Goal: Communication & Community: Ask a question

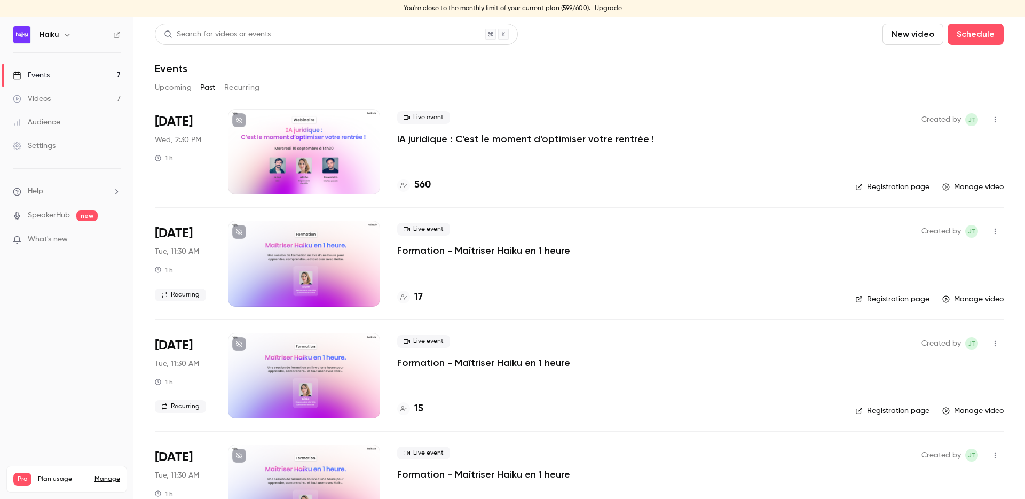
click at [397, 67] on div "Events" at bounding box center [579, 68] width 849 height 13
click at [172, 84] on button "Upcoming" at bounding box center [173, 87] width 37 height 17
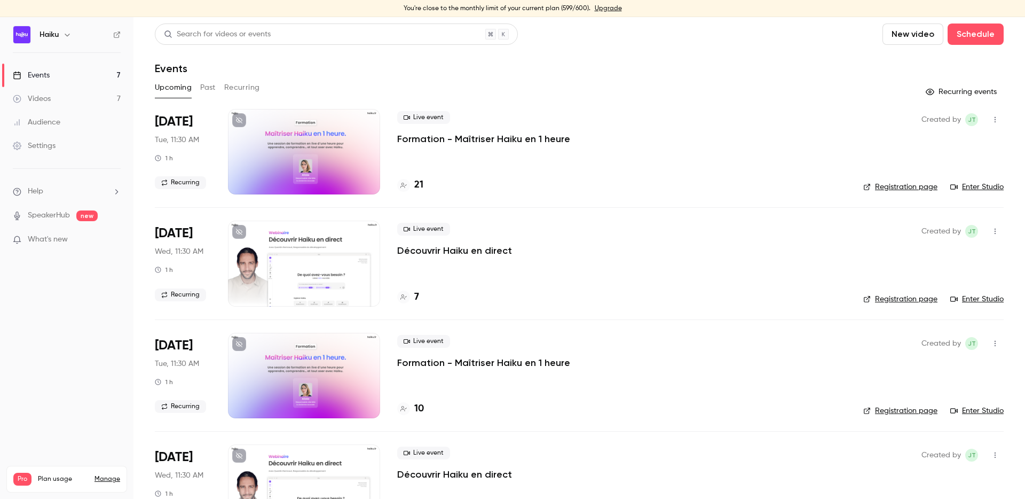
click at [428, 251] on p "Découvrir Haiku en direct" at bounding box center [454, 250] width 115 height 13
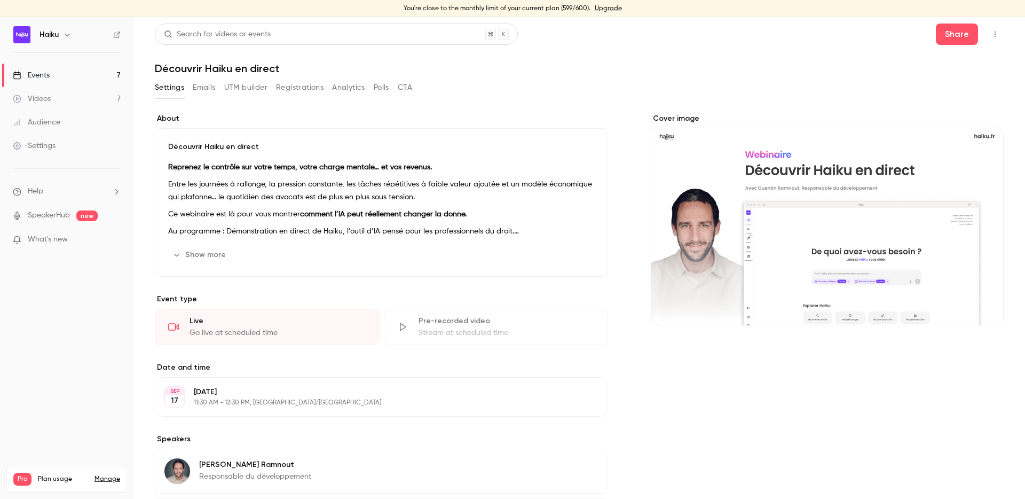
click at [304, 93] on button "Registrations" at bounding box center [300, 87] width 48 height 17
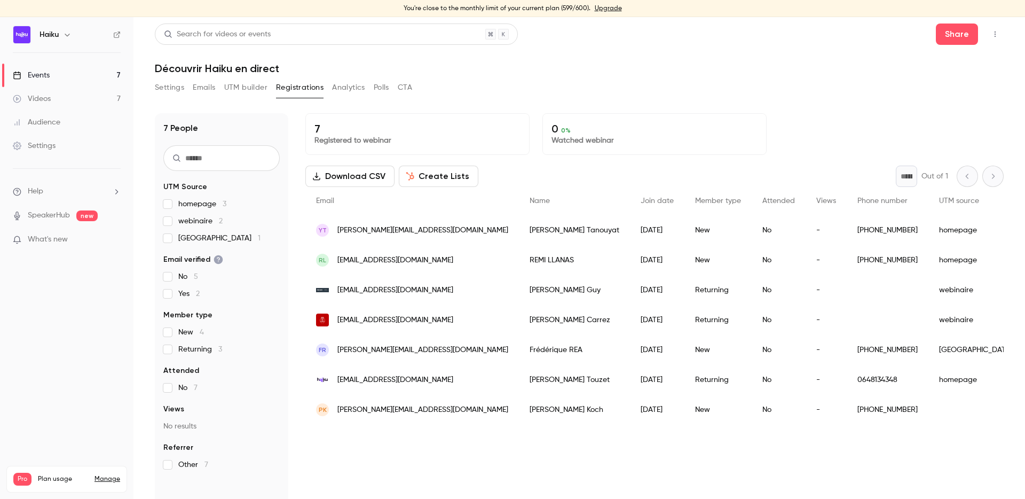
click at [200, 84] on button "Emails" at bounding box center [204, 87] width 22 height 17
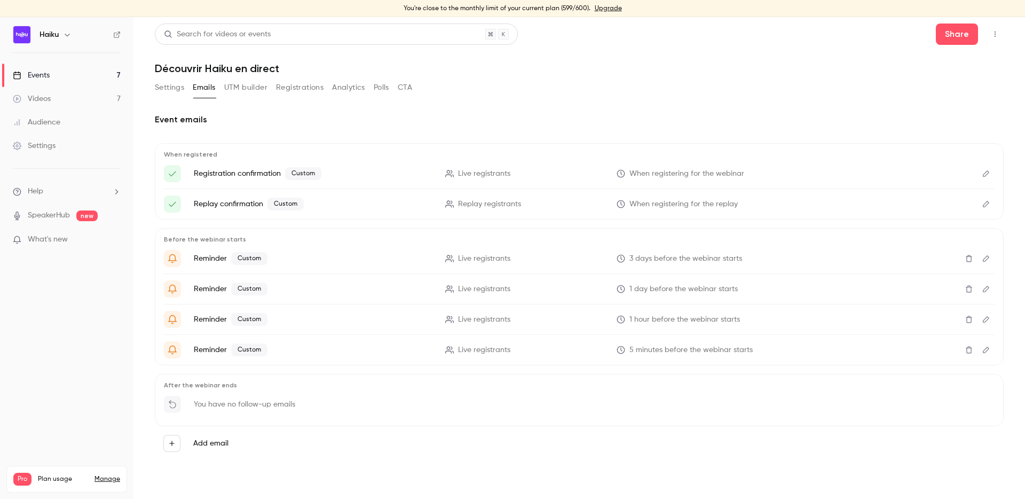
click at [985, 320] on icon "Edit" at bounding box center [986, 319] width 9 height 7
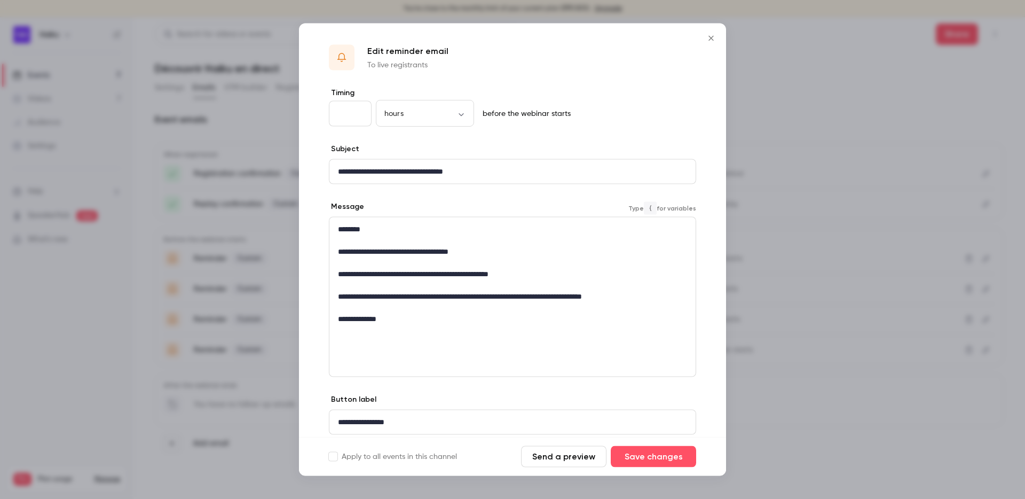
click at [368, 254] on p "**********" at bounding box center [512, 251] width 349 height 11
click at [451, 359] on div "**********" at bounding box center [512, 297] width 367 height 160
click at [710, 38] on icon "Close" at bounding box center [711, 38] width 13 height 9
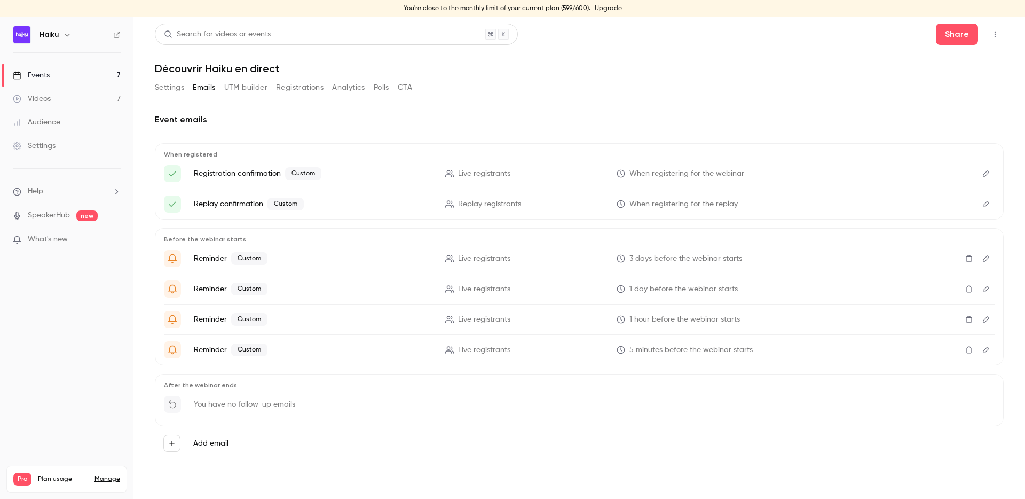
click at [983, 320] on icon "Edit" at bounding box center [986, 319] width 9 height 7
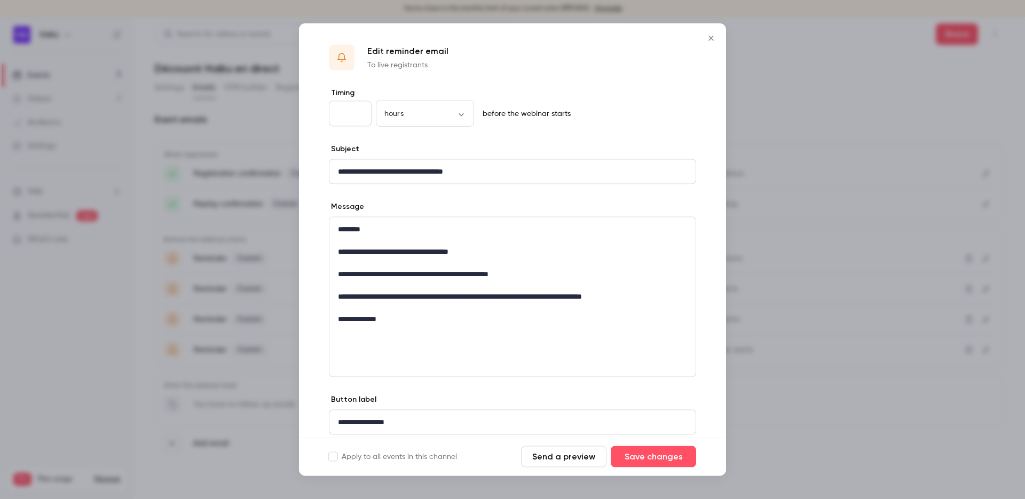
click at [708, 32] on button "Close" at bounding box center [711, 38] width 21 height 21
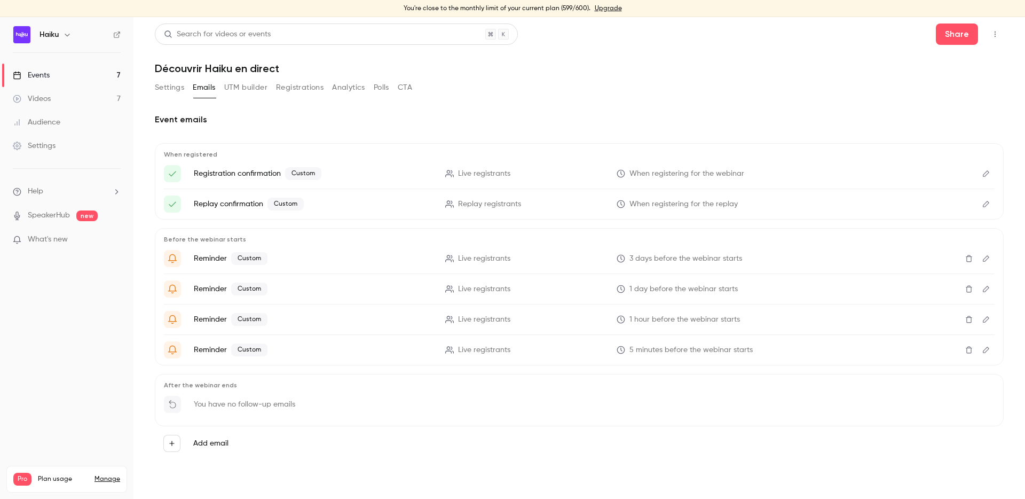
click at [166, 83] on button "Settings" at bounding box center [169, 87] width 29 height 17
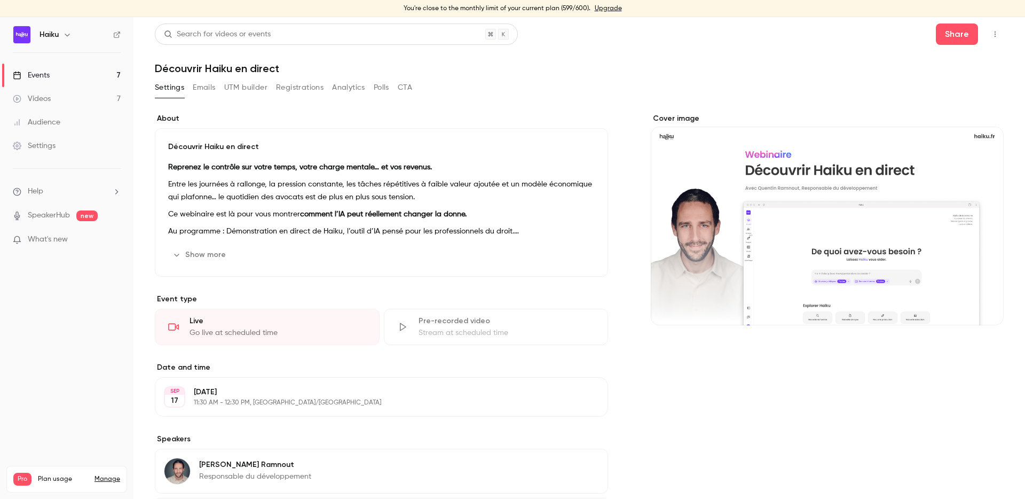
click at [38, 191] on span "Help" at bounding box center [35, 191] width 15 height 11
click at [168, 177] on link "Talk to us" at bounding box center [196, 180] width 117 height 28
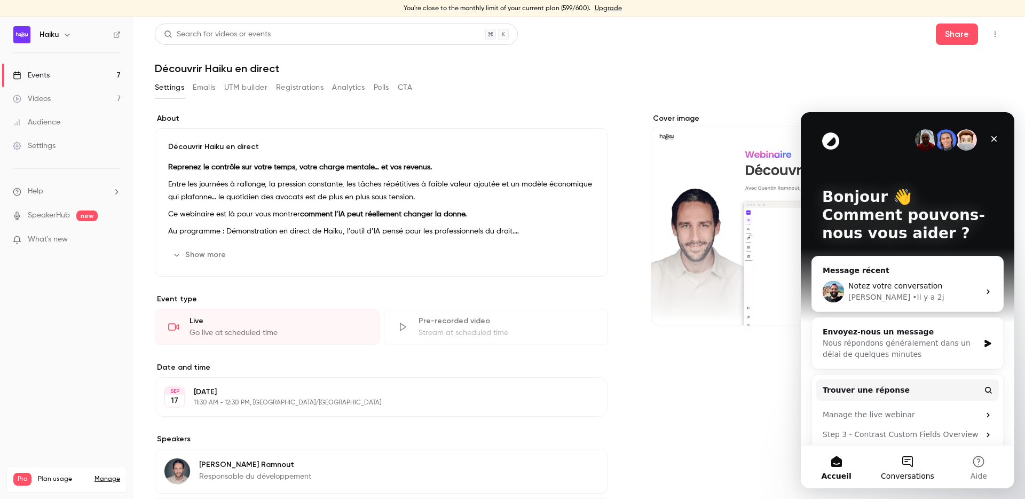
click at [902, 462] on button "Conversations" at bounding box center [907, 466] width 71 height 43
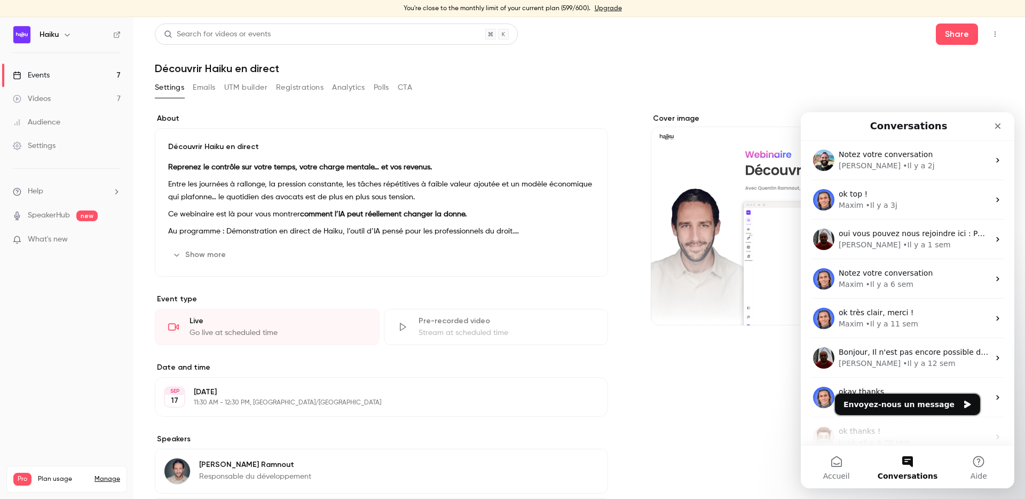
click at [903, 405] on button "Envoyez-nous un message" at bounding box center [907, 404] width 145 height 21
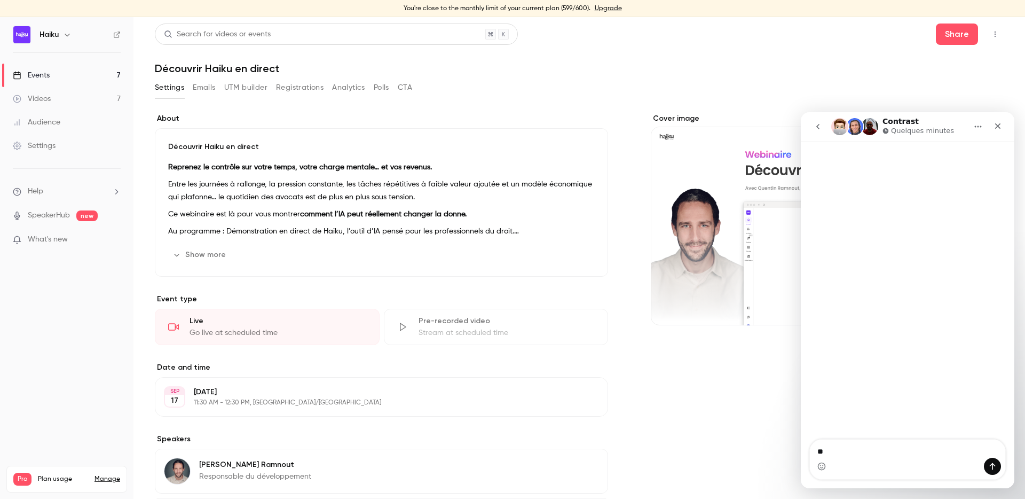
type textarea "*"
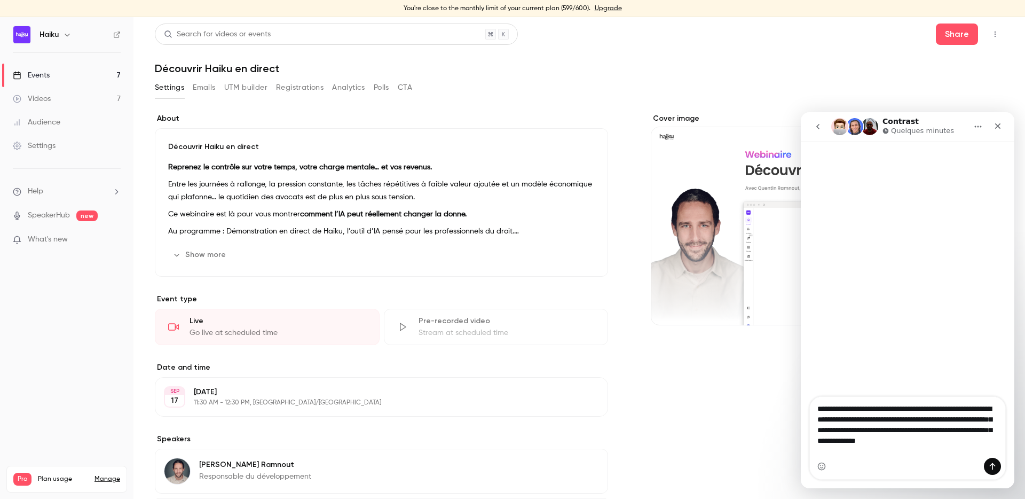
type textarea "**********"
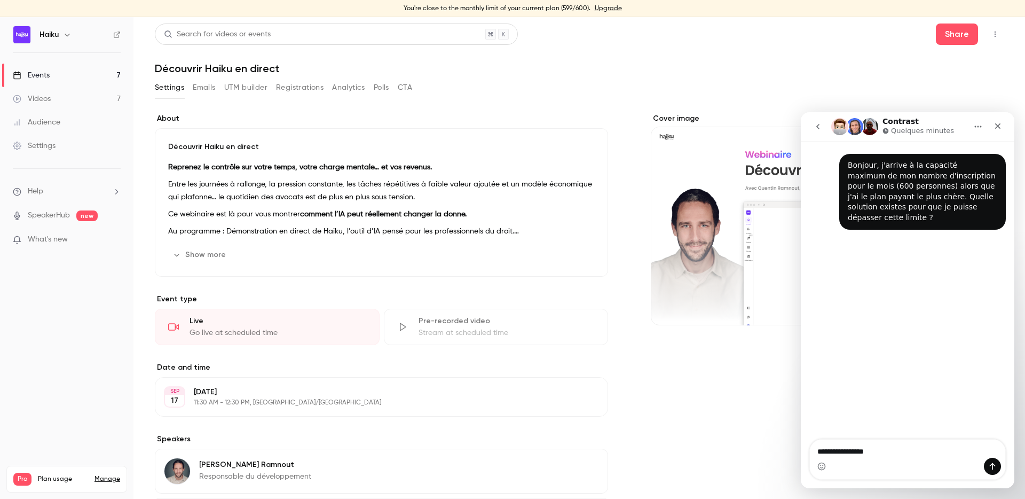
type textarea "**********"
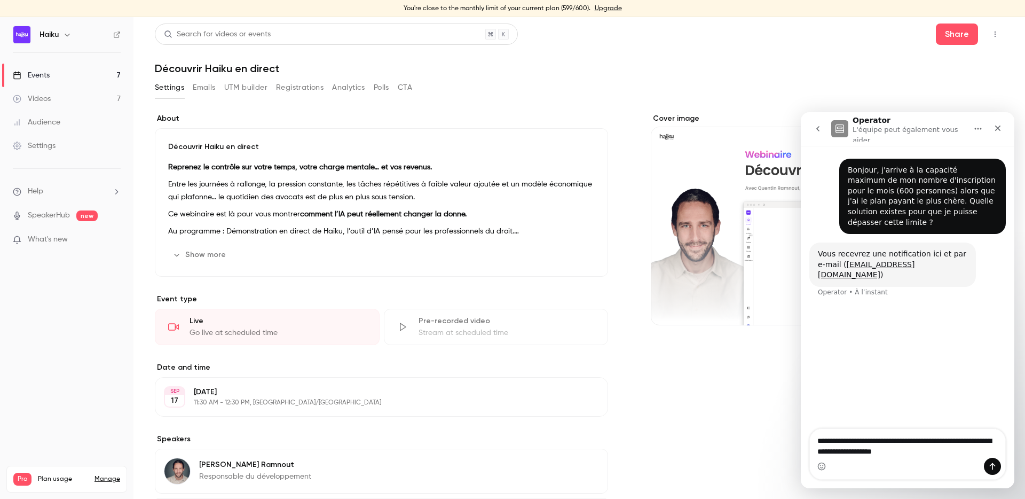
type textarea "**********"
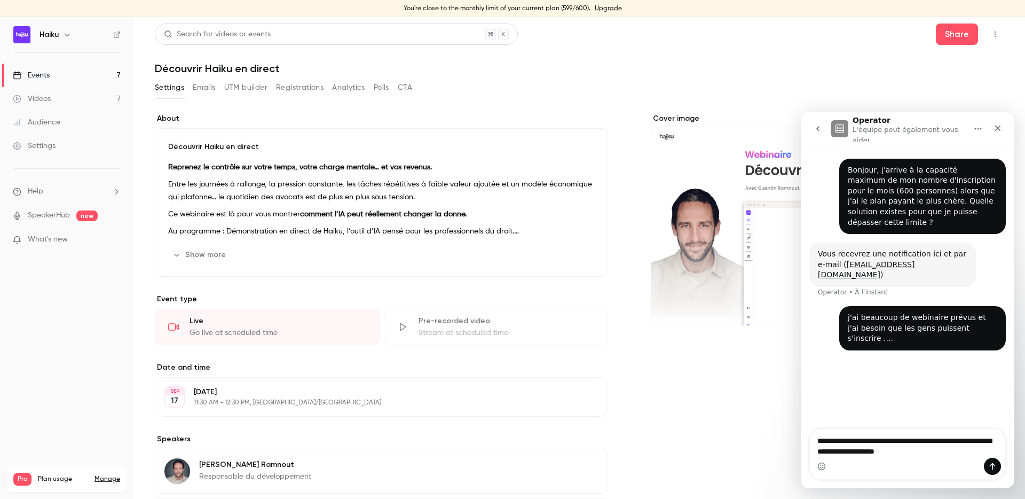
type textarea "**********"
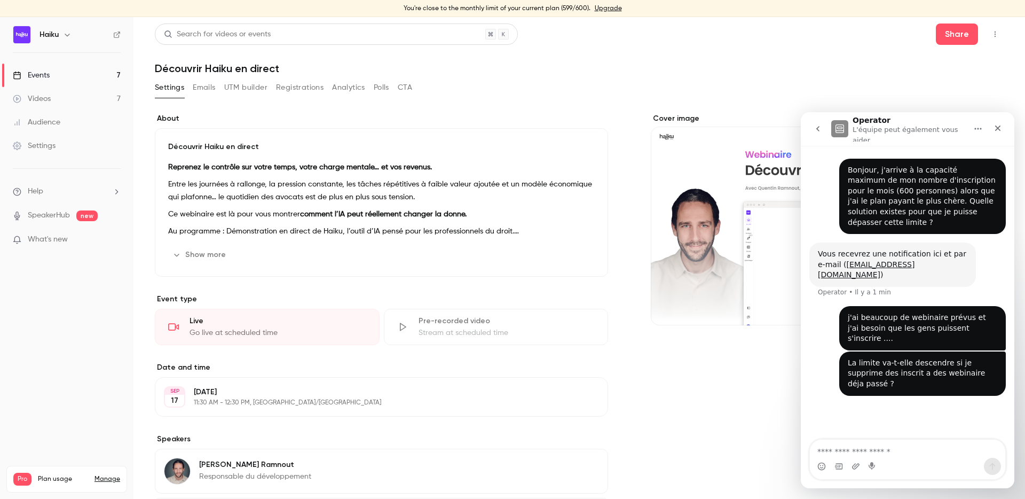
click at [433, 287] on div "About Découvrir Haiku en direct Reprenez le contrôle sur votre temps, votre cha…" at bounding box center [381, 344] width 453 height 462
click at [572, 67] on h1 "Découvrir Haiku en direct" at bounding box center [579, 68] width 849 height 13
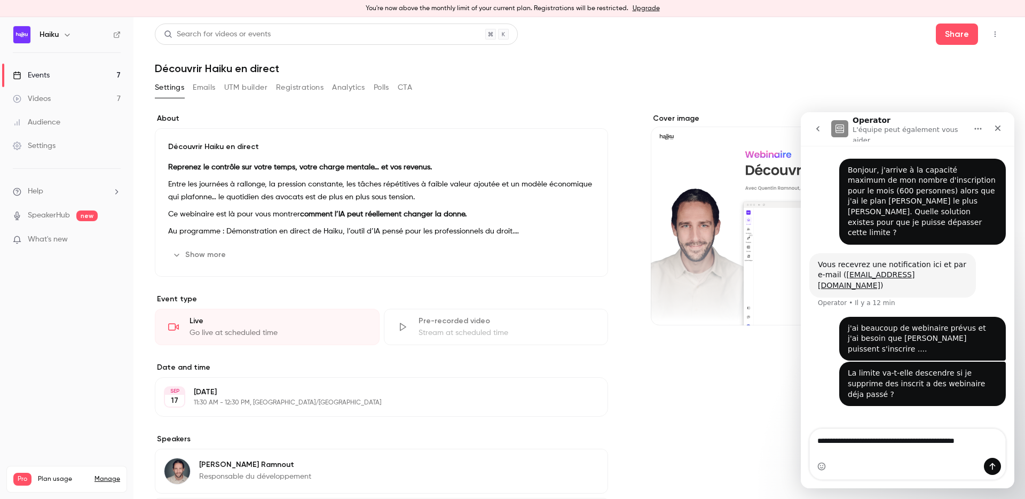
type textarea "**********"
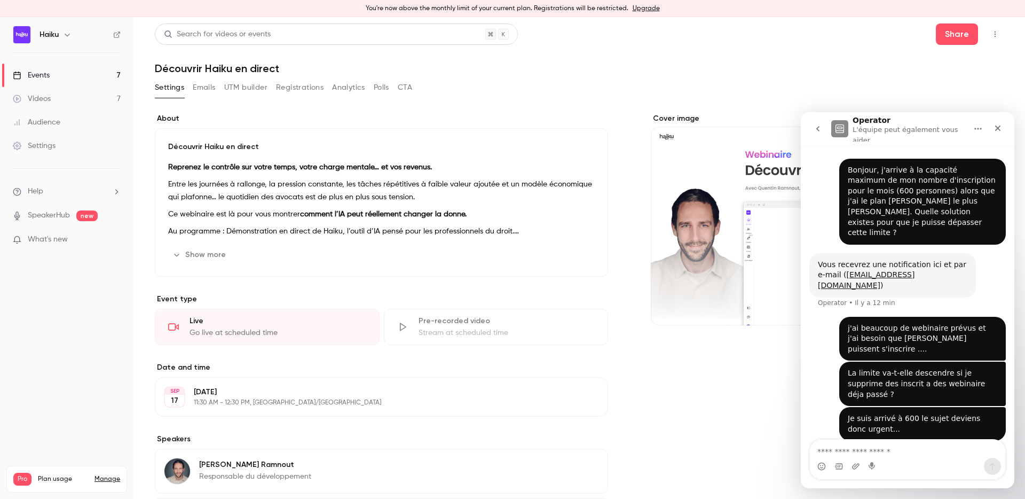
click at [77, 107] on link "Videos 7" at bounding box center [67, 98] width 134 height 23
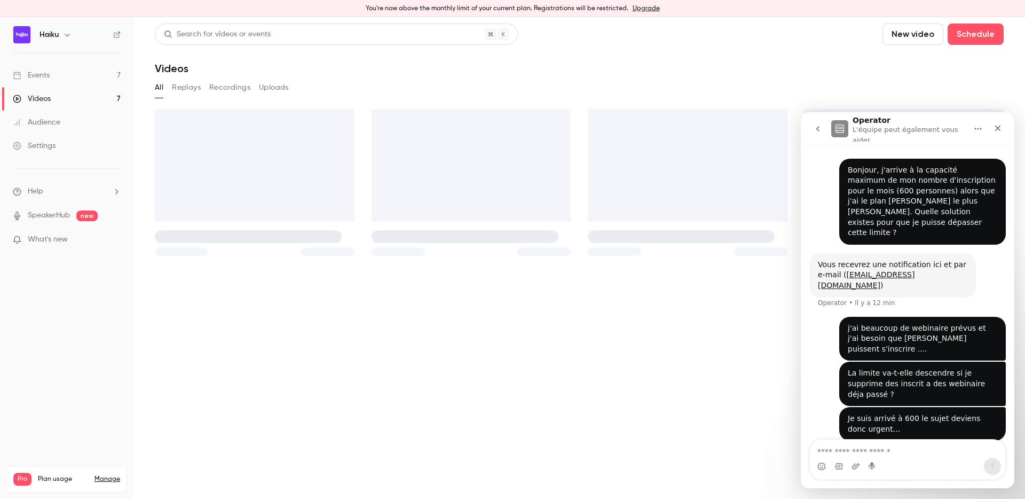
click at [79, 79] on link "Events 7" at bounding box center [67, 75] width 134 height 23
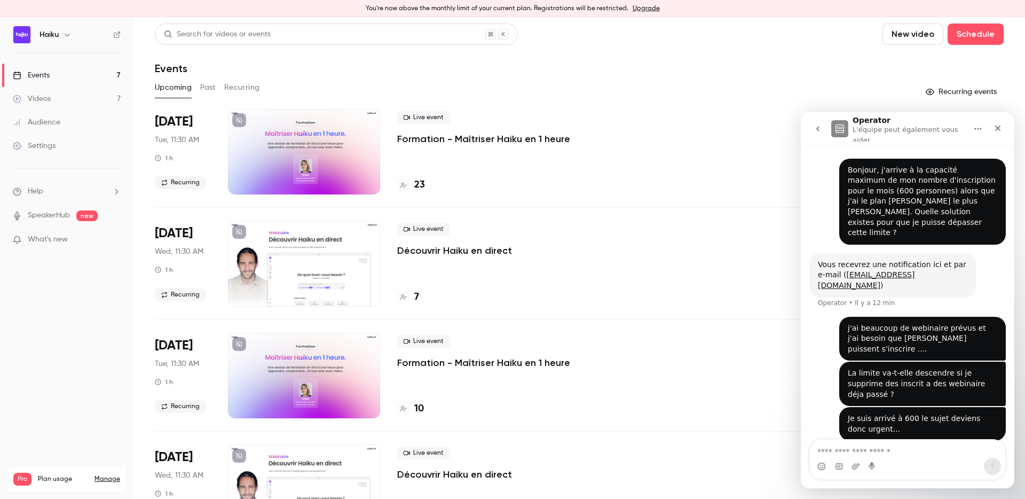
click at [204, 85] on button "Past" at bounding box center [207, 87] width 15 height 17
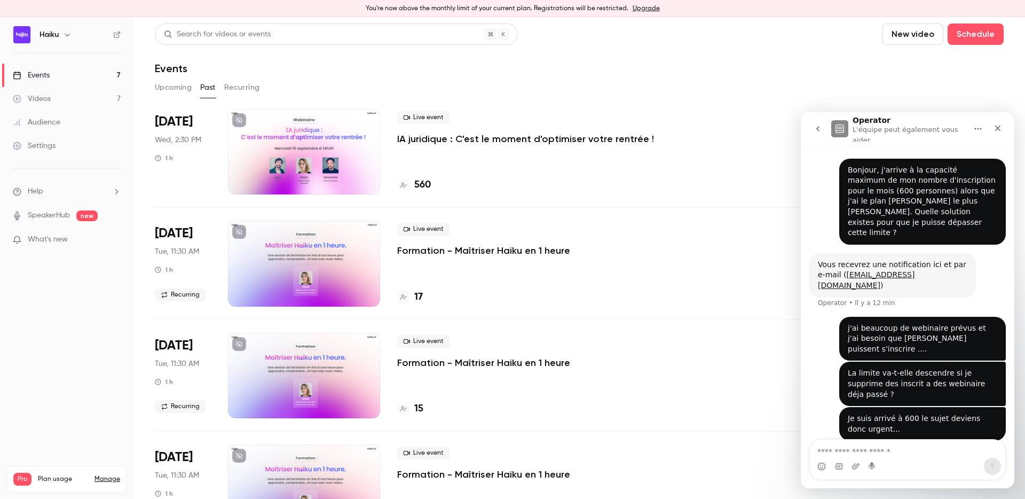
click at [327, 148] on div at bounding box center [304, 151] width 152 height 85
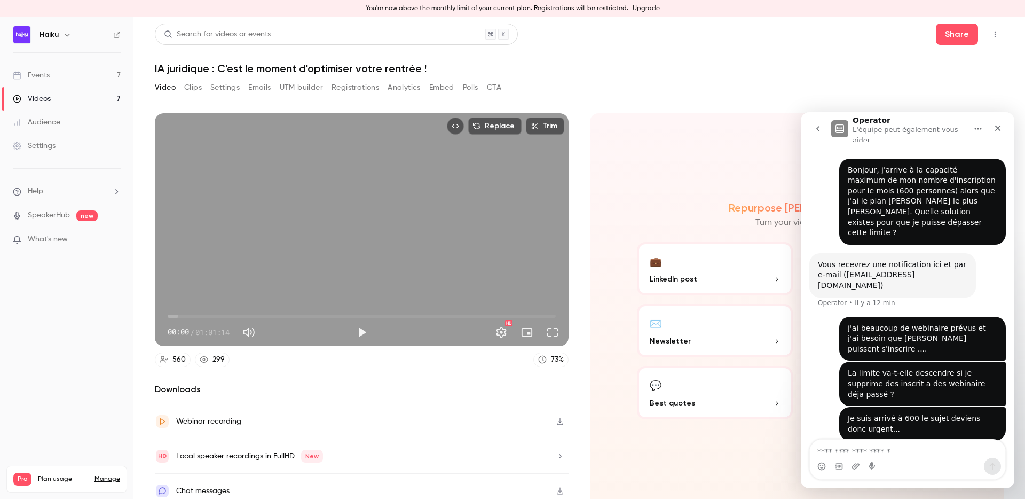
click at [341, 89] on button "Registrations" at bounding box center [356, 87] width 48 height 17
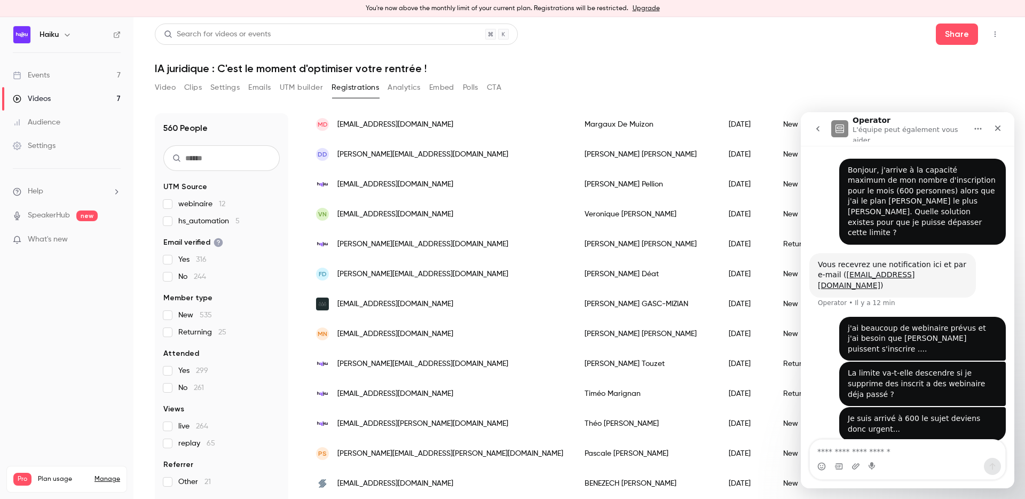
scroll to position [1205, 0]
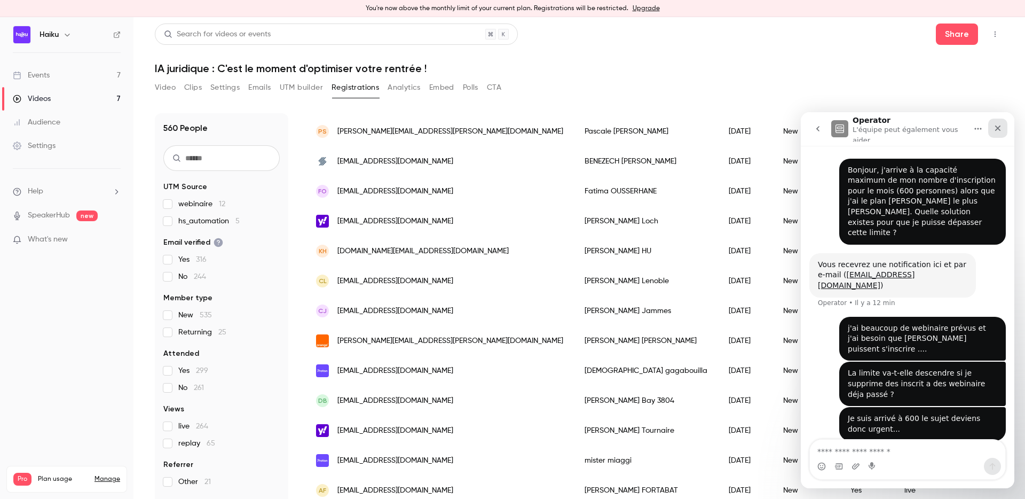
click at [990, 131] on div "Fermer" at bounding box center [997, 128] width 19 height 19
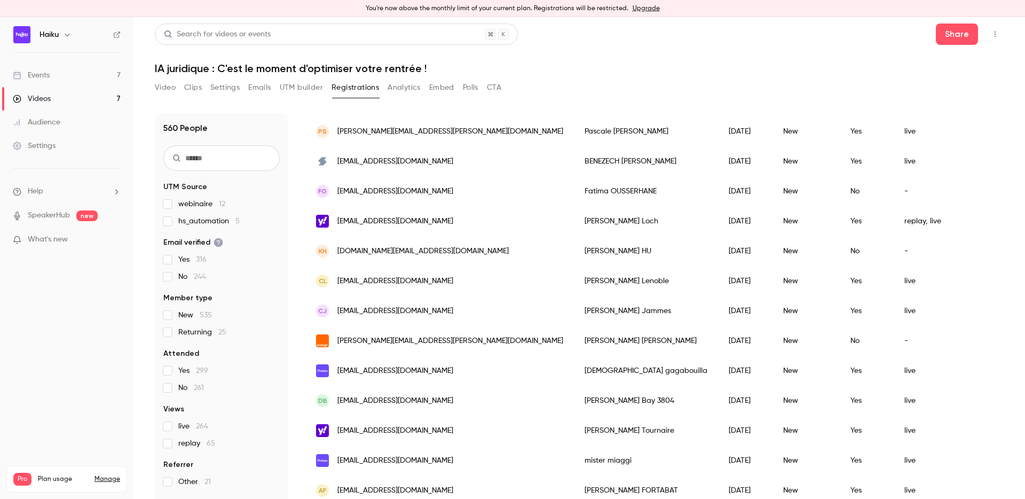
scroll to position [0, 0]
click at [404, 91] on button "Analytics" at bounding box center [404, 87] width 33 height 17
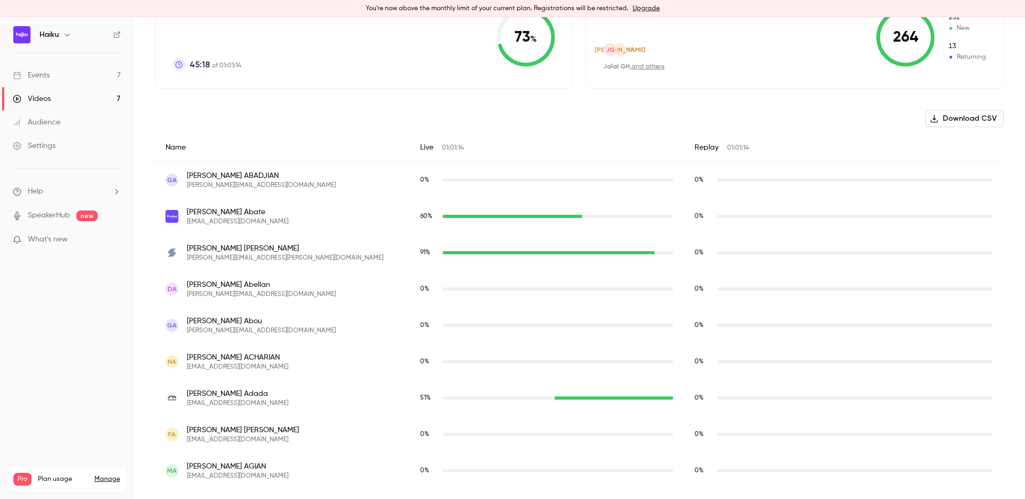
scroll to position [393, 0]
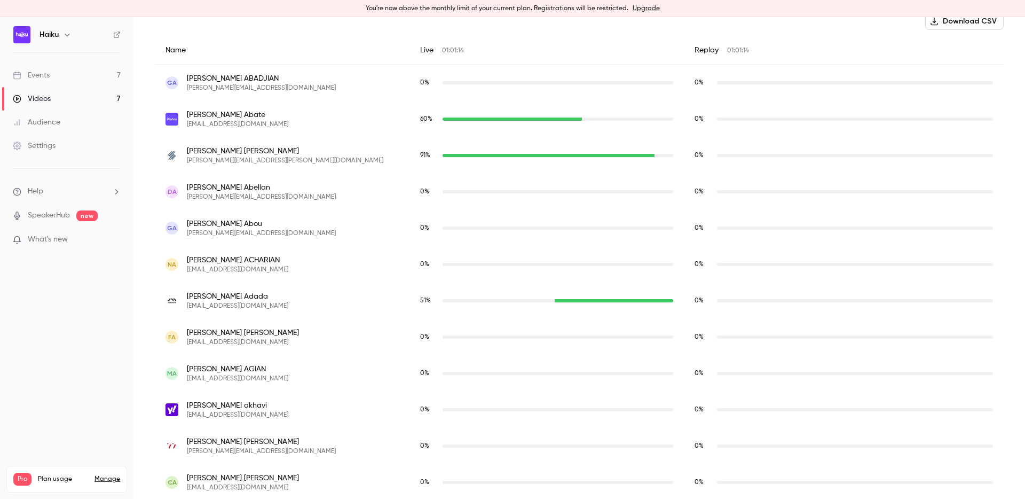
click at [312, 160] on div "stephanie abel stephanie.abel@septeo.com" at bounding box center [282, 155] width 233 height 19
click at [226, 150] on span "stephanie abel" at bounding box center [285, 151] width 197 height 11
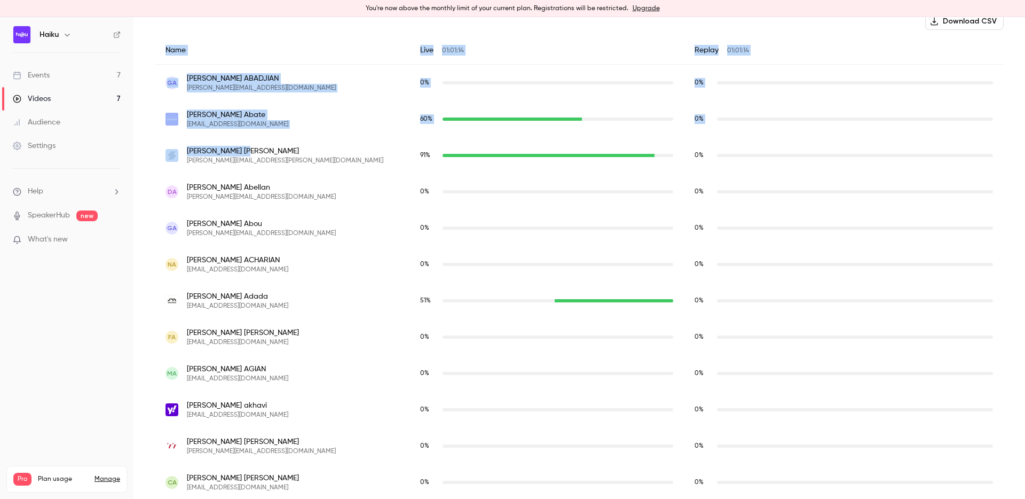
drag, startPoint x: 234, startPoint y: 150, endPoint x: 139, endPoint y: 142, distance: 95.4
click at [139, 142] on main "Search for videos or events Share IA juridique : C'est le moment d'optimiser vo…" at bounding box center [580, 258] width 892 height 482
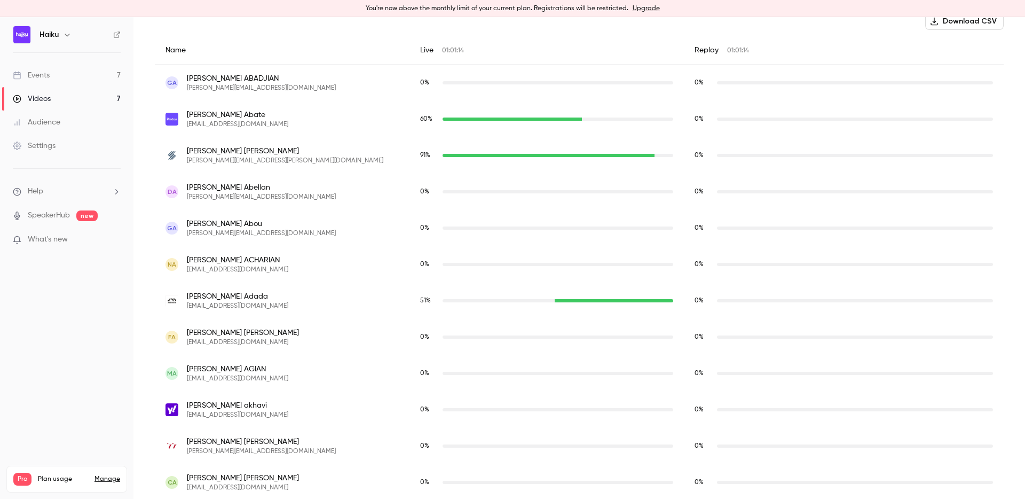
click at [238, 142] on div "stephanie abel stephanie.abel@septeo.com" at bounding box center [282, 155] width 255 height 36
drag, startPoint x: 244, startPoint y: 146, endPoint x: 184, endPoint y: 146, distance: 60.3
click at [184, 146] on div "stephanie abel stephanie.abel@septeo.com" at bounding box center [282, 155] width 233 height 19
copy span "stephanie abel"
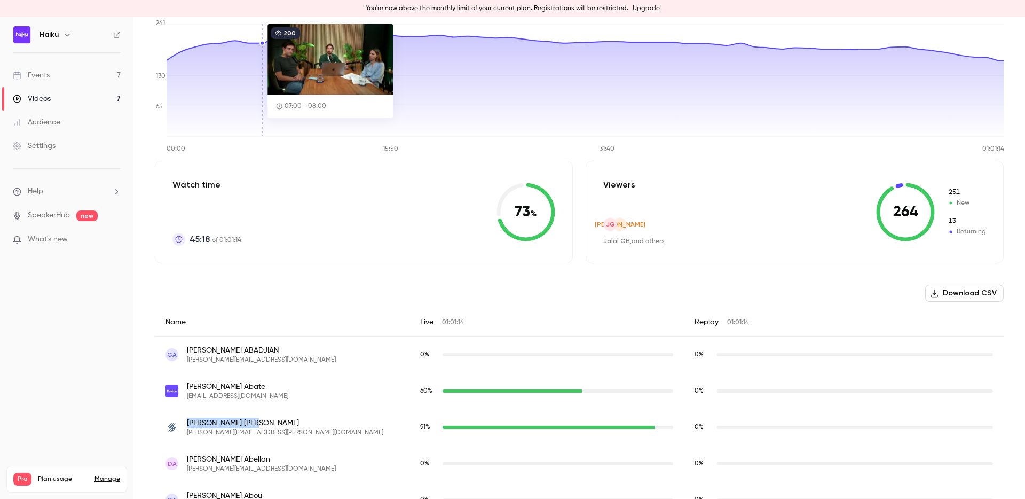
scroll to position [0, 0]
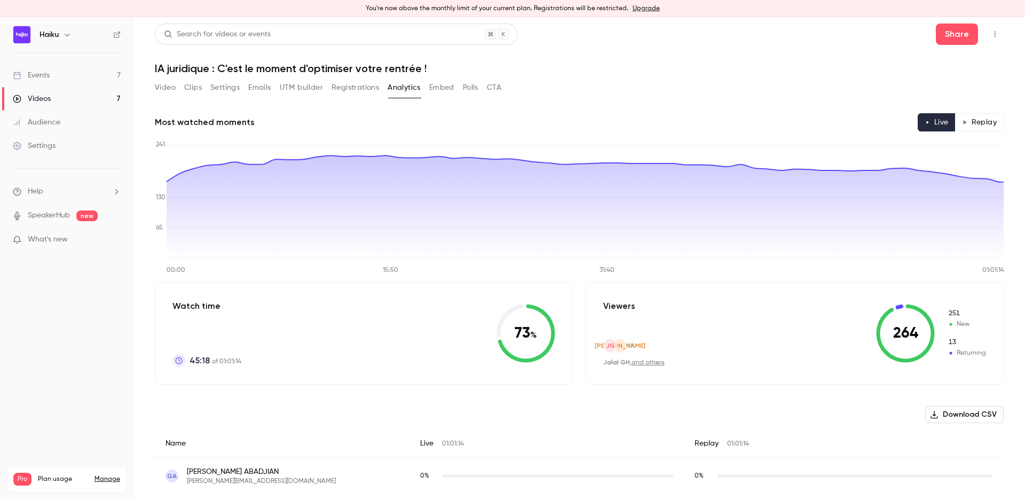
click at [351, 90] on button "Registrations" at bounding box center [356, 87] width 48 height 17
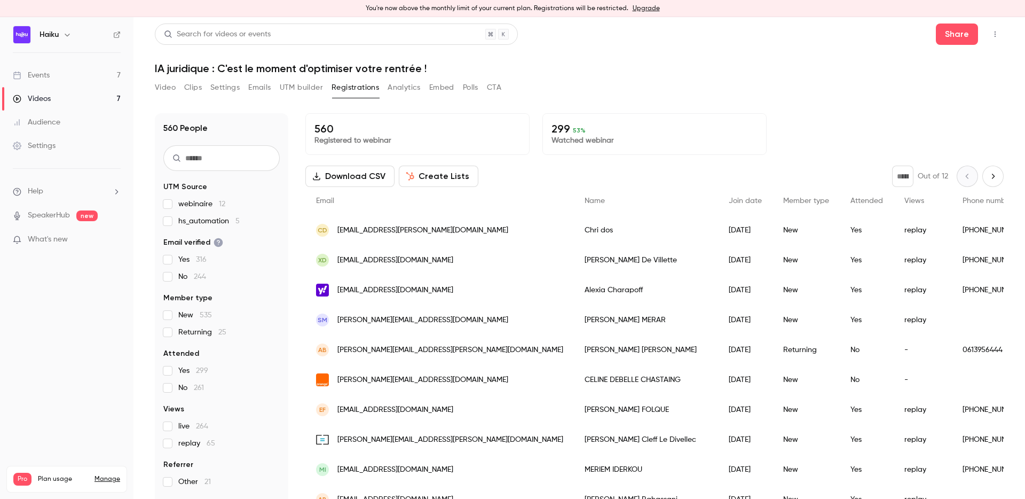
click at [237, 163] on input "text" at bounding box center [221, 158] width 116 height 26
paste input "**********"
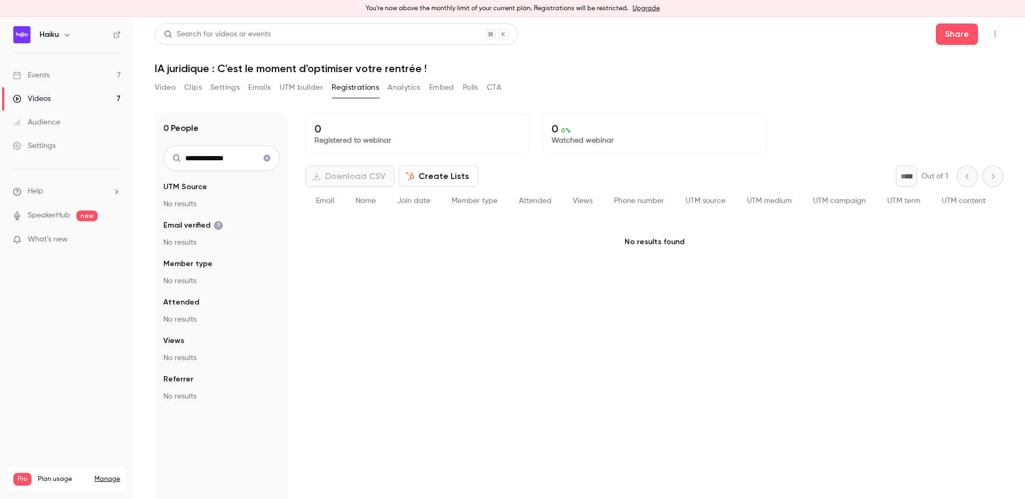
click at [237, 159] on input "**********" at bounding box center [221, 158] width 116 height 26
click at [233, 159] on input "**********" at bounding box center [221, 158] width 116 height 26
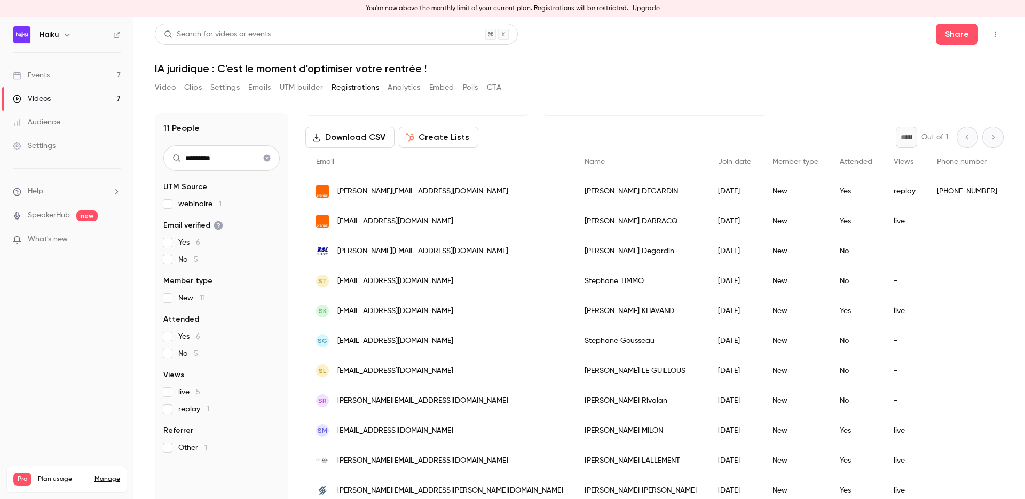
scroll to position [6, 0]
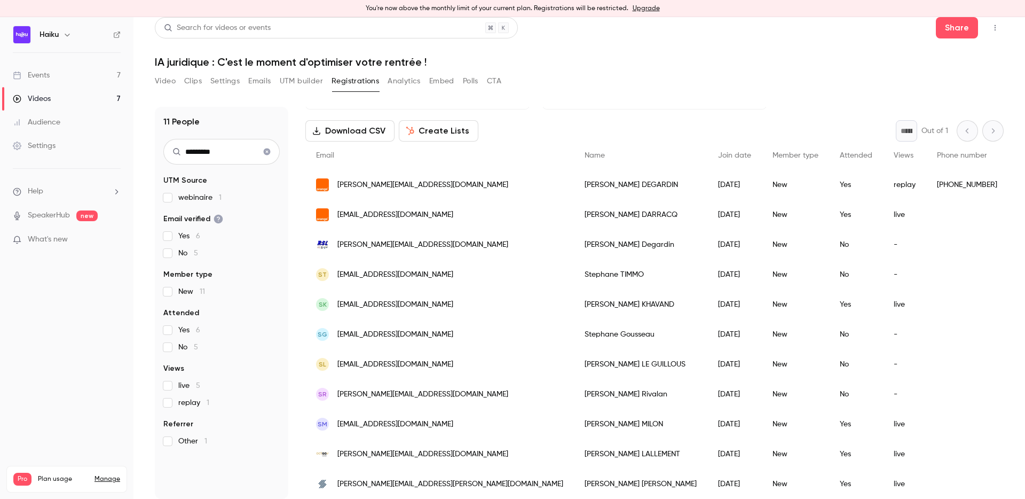
type input "*********"
click at [440, 484] on div "stephanie.abel@septeo.com" at bounding box center [439, 484] width 269 height 30
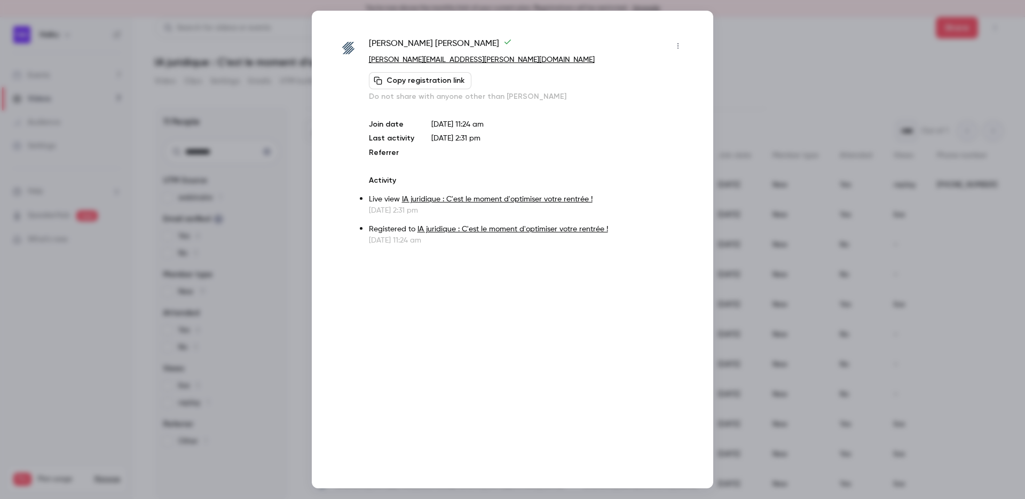
click at [676, 42] on button "button" at bounding box center [678, 45] width 17 height 17
click at [567, 115] on div at bounding box center [512, 249] width 1025 height 499
click at [731, 42] on div at bounding box center [512, 249] width 1025 height 499
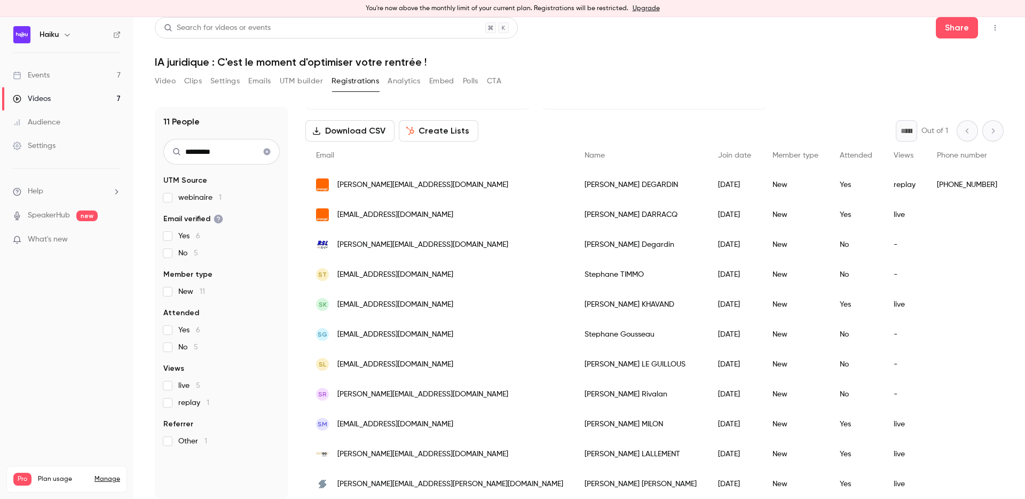
click at [636, 6] on link "Upgrade" at bounding box center [646, 8] width 27 height 9
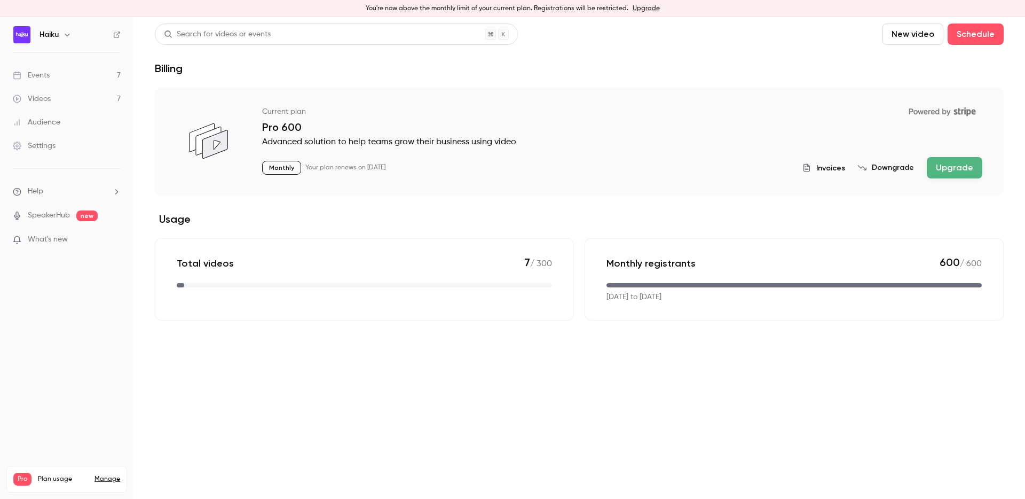
click at [60, 73] on link "Events 7" at bounding box center [67, 75] width 134 height 23
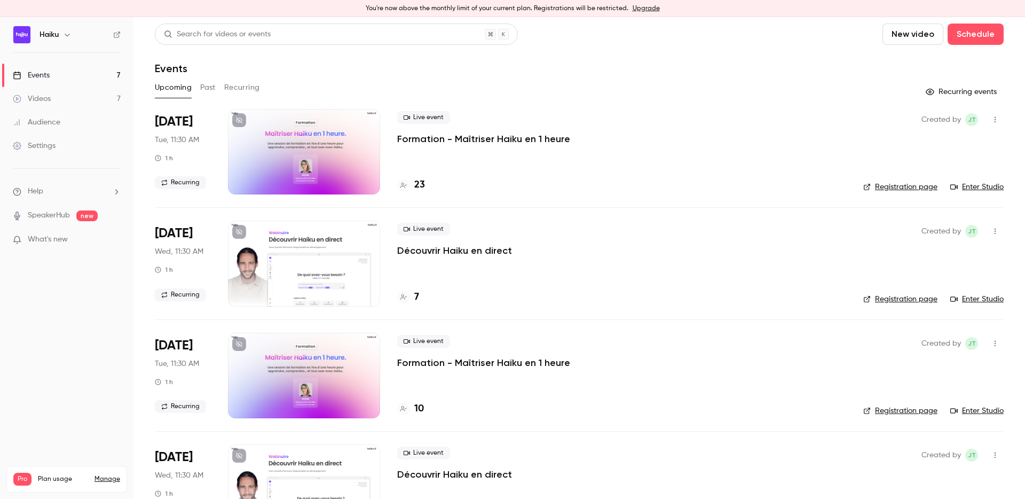
click at [216, 84] on button "Past" at bounding box center [207, 87] width 15 height 17
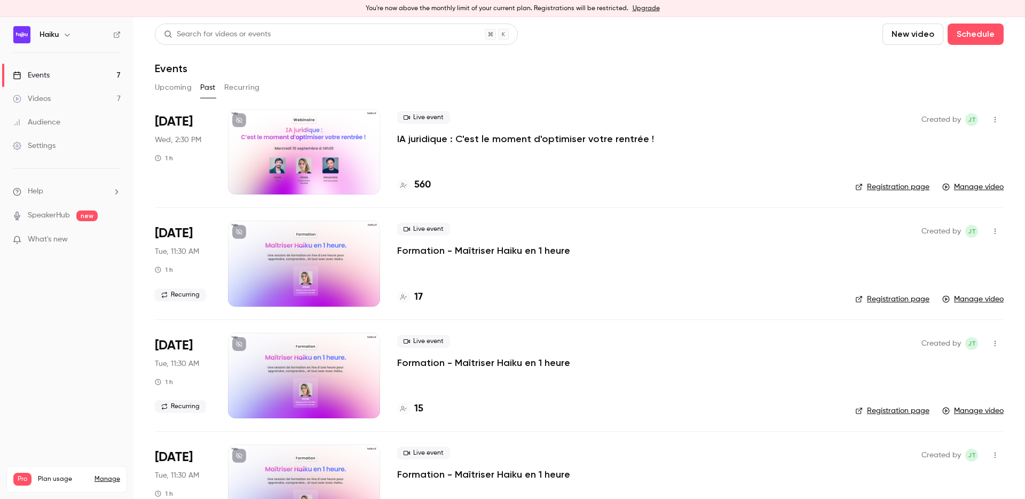
click at [236, 85] on button "Recurring" at bounding box center [242, 87] width 36 height 17
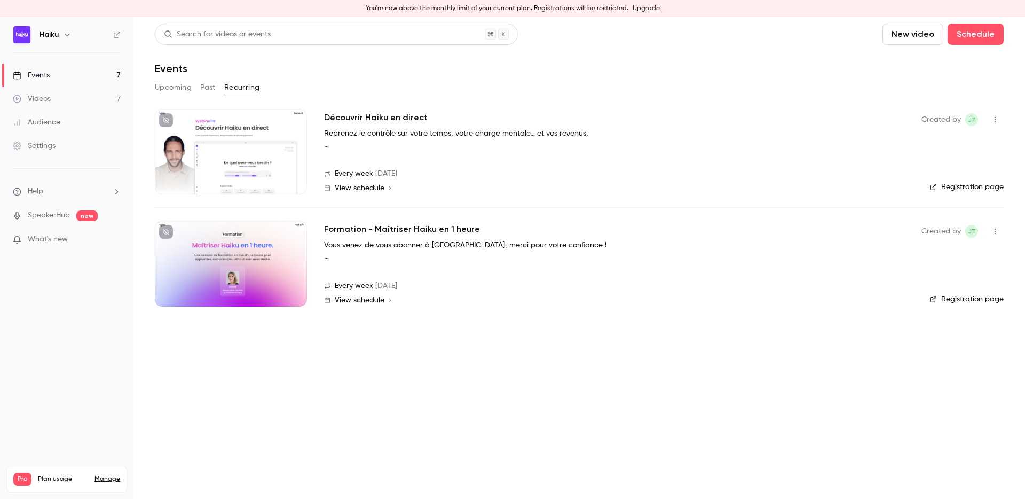
click at [208, 88] on button "Past" at bounding box center [207, 87] width 15 height 17
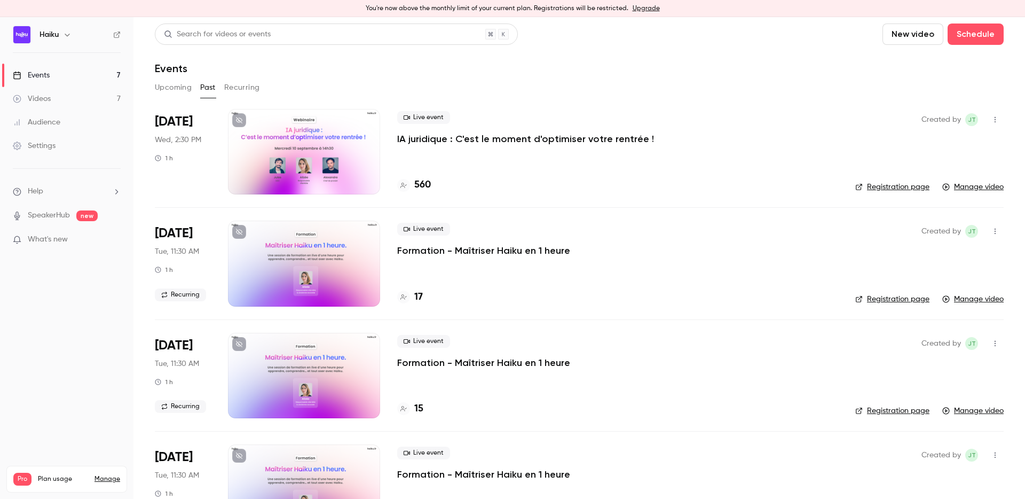
click at [320, 153] on div at bounding box center [304, 151] width 152 height 85
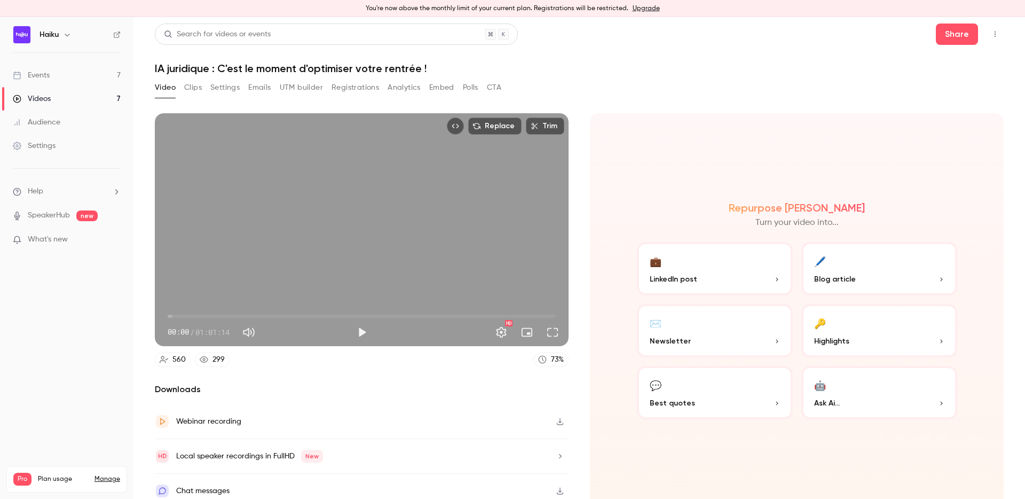
click at [341, 91] on button "Registrations" at bounding box center [356, 87] width 48 height 17
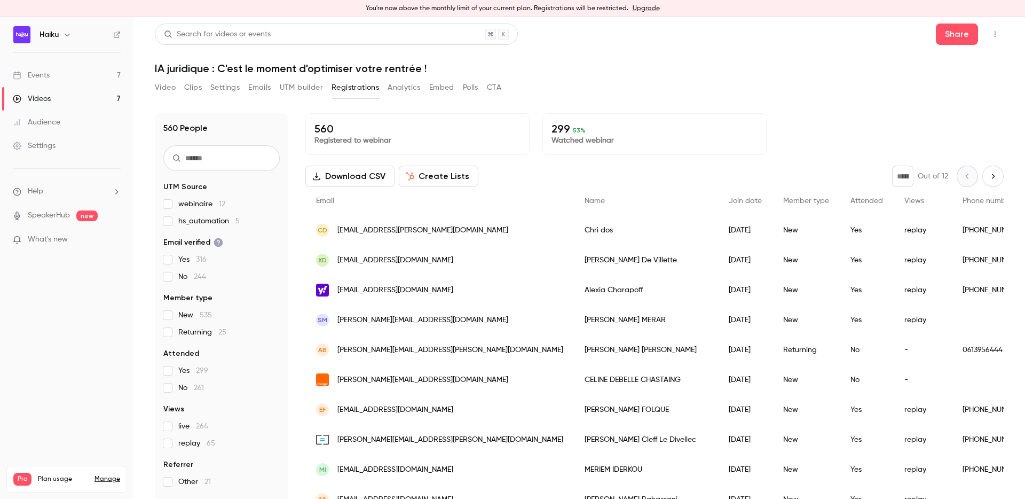
click at [202, 159] on input "text" at bounding box center [221, 158] width 116 height 26
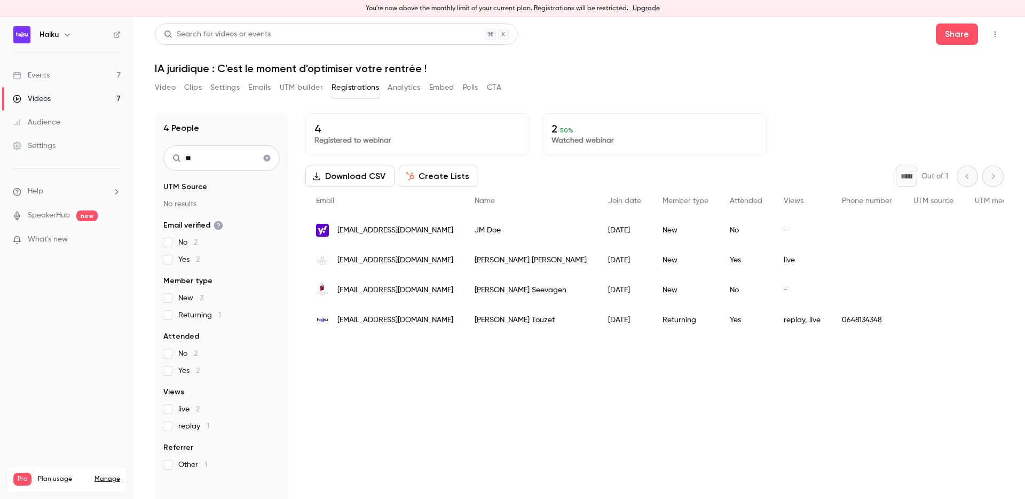
type input "**"
click at [501, 323] on div "jean Touzet" at bounding box center [531, 320] width 134 height 30
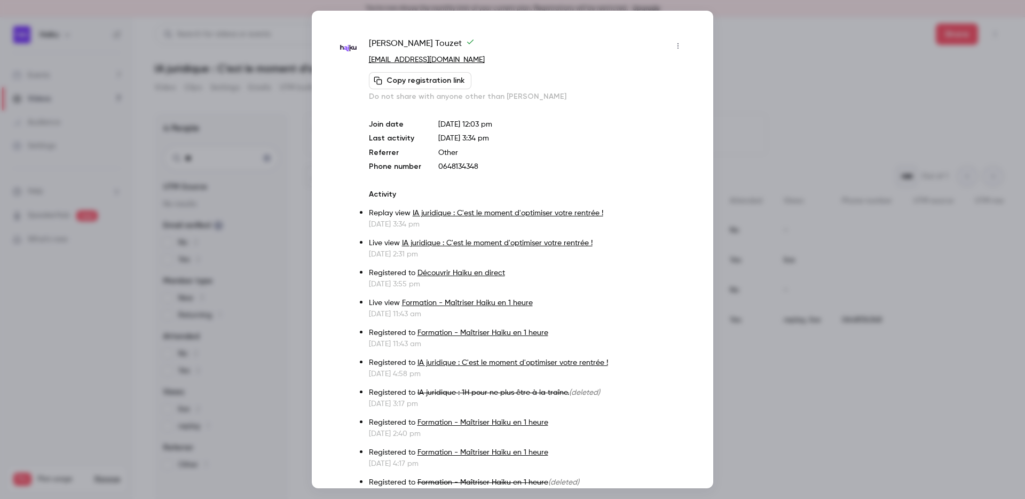
click at [680, 43] on icon "button" at bounding box center [678, 45] width 9 height 7
click at [625, 78] on div "Block from all events" at bounding box center [637, 73] width 81 height 11
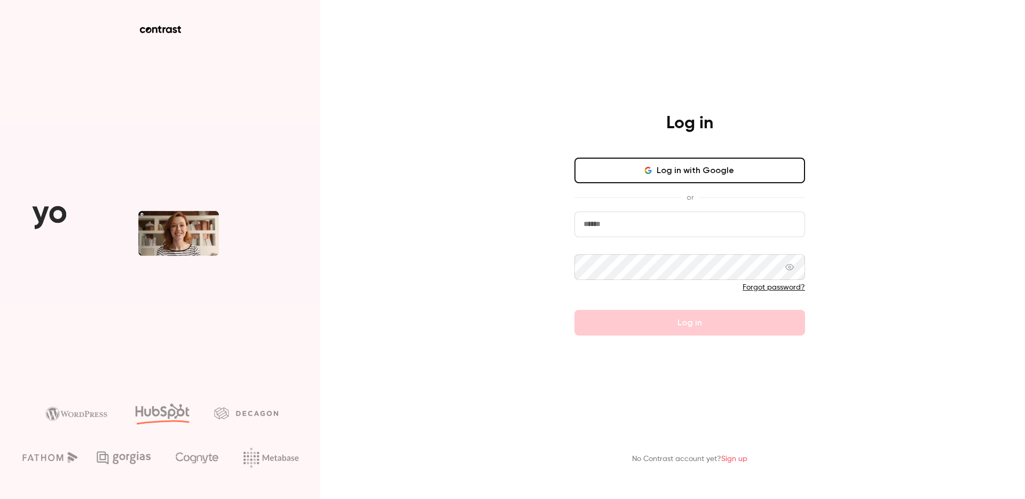
click at [619, 161] on button "Log in with Google" at bounding box center [690, 171] width 231 height 26
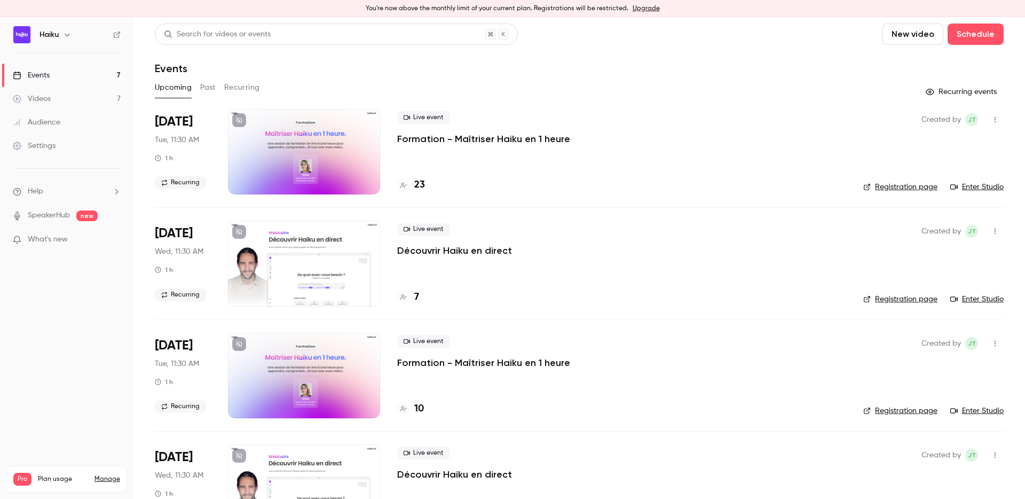
click at [48, 193] on li "Help" at bounding box center [67, 191] width 108 height 11
click at [159, 187] on link "Talk to [GEOGRAPHIC_DATA]" at bounding box center [196, 180] width 117 height 28
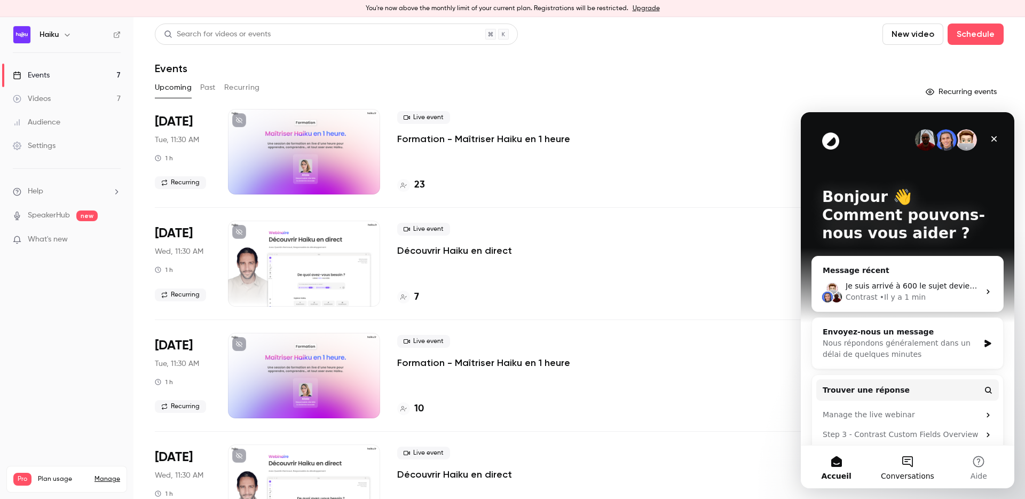
click at [906, 482] on button "Conversations" at bounding box center [907, 466] width 71 height 43
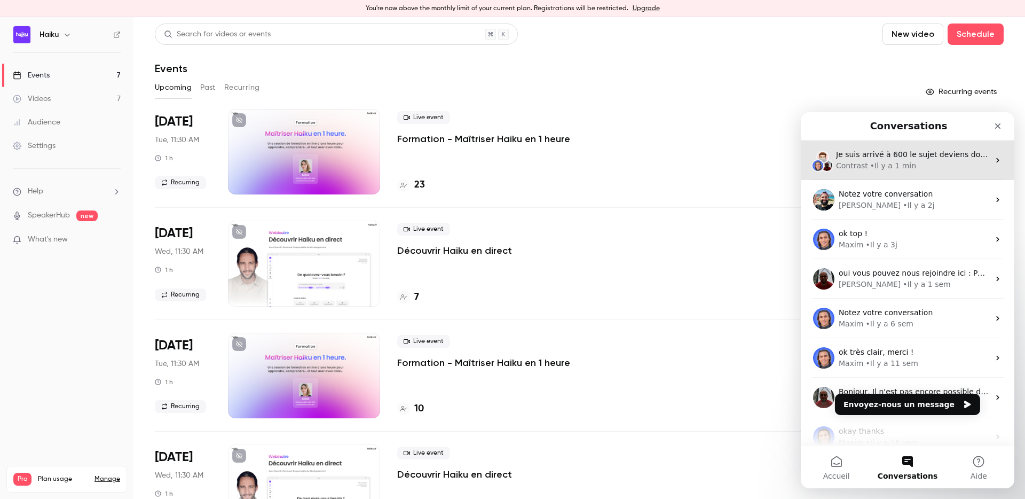
click at [879, 163] on div "• Il y a 1 min" at bounding box center [893, 165] width 46 height 11
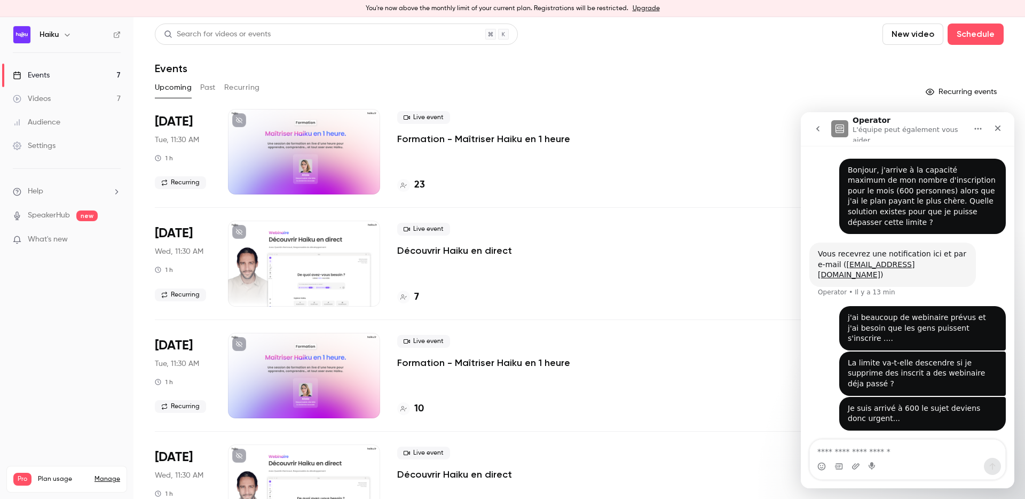
click at [896, 186] on div "Bonjour, j'arrive à la capacité maximum de mon nombre d'inscription pour le moi…" at bounding box center [923, 196] width 150 height 63
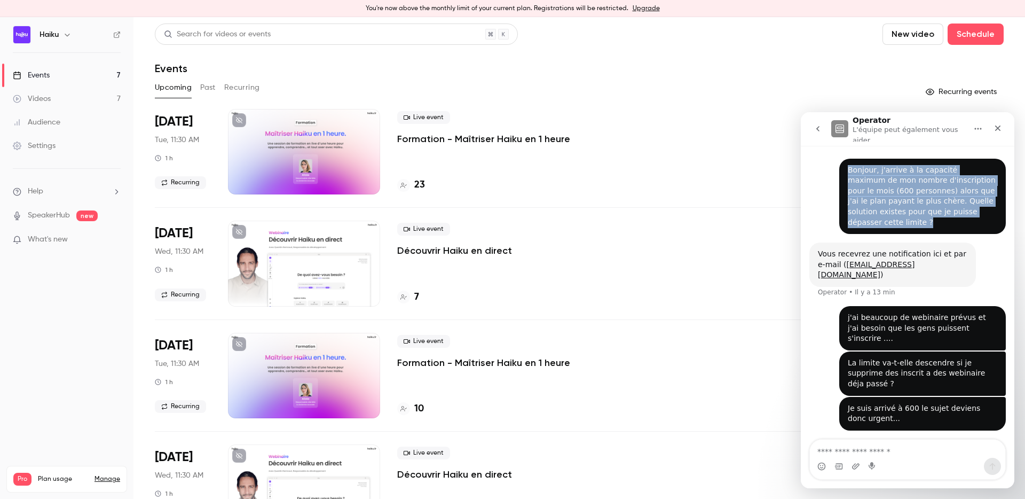
click at [896, 186] on div "Bonjour, j'arrive à la capacité maximum de mon nombre d'inscription pour le moi…" at bounding box center [923, 196] width 150 height 63
copy div "Bonjour, j'arrive à la capacité maximum de mon nombre d'inscription pour le moi…"
click at [817, 125] on icon "go back" at bounding box center [818, 128] width 9 height 9
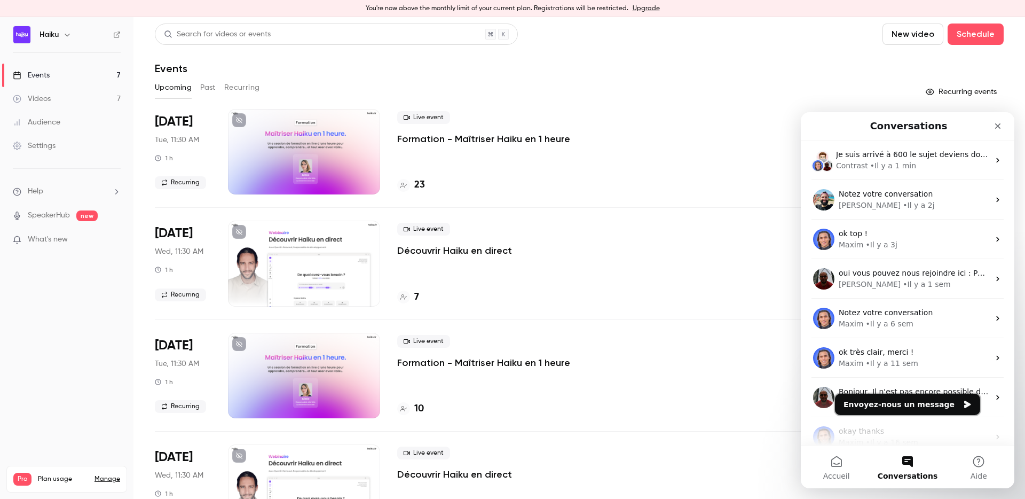
click at [931, 406] on button "Envoyez-nous un message" at bounding box center [907, 404] width 145 height 21
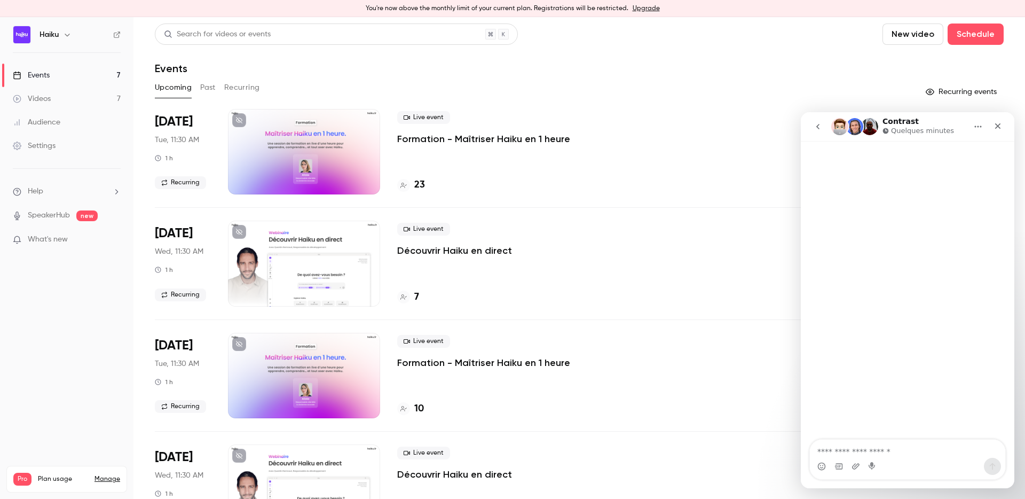
type textarea "**********"
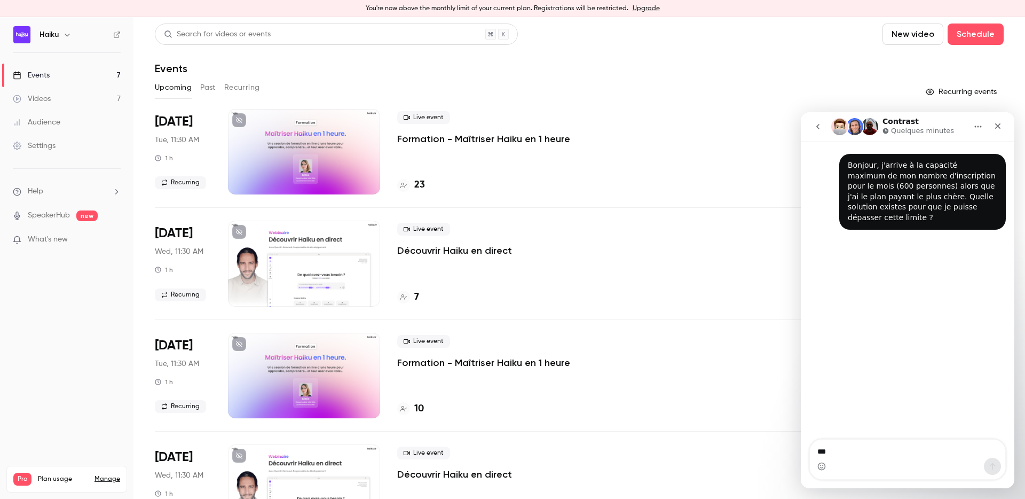
type textarea "****"
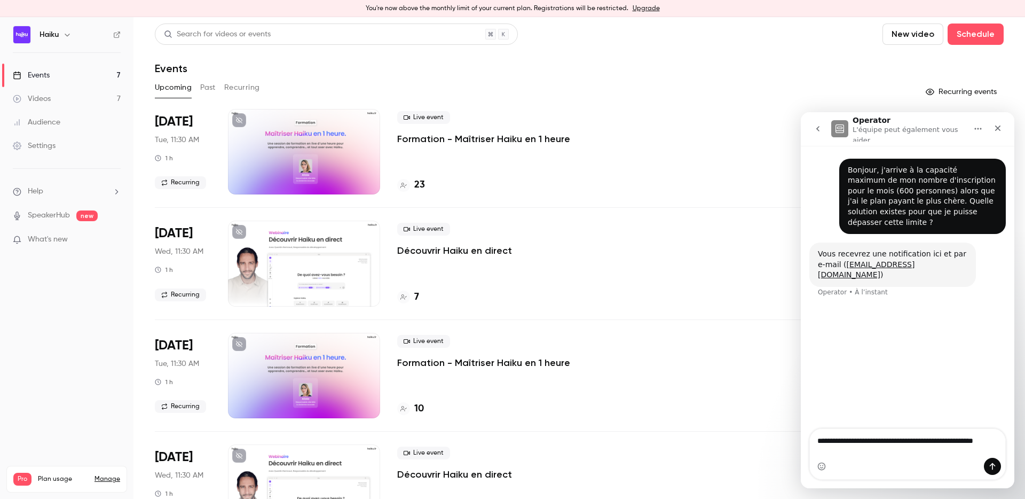
type textarea "**********"
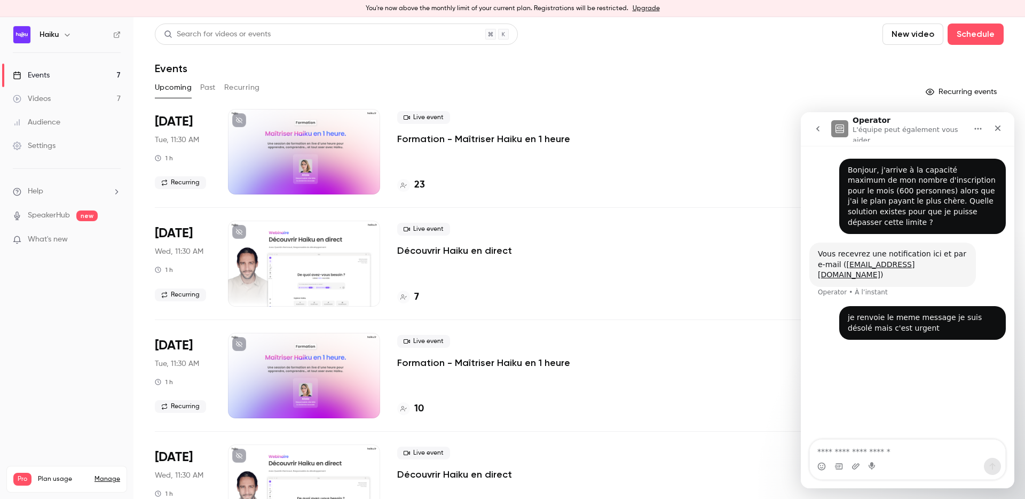
click at [646, 66] on div "Events" at bounding box center [579, 68] width 849 height 13
click at [823, 128] on button "go back" at bounding box center [818, 129] width 20 height 20
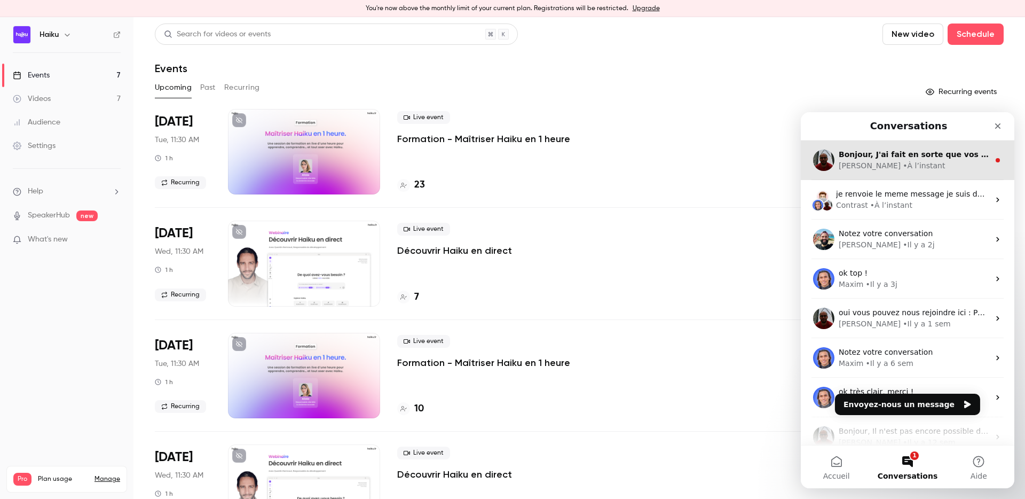
click at [903, 165] on div "• À l’instant" at bounding box center [924, 165] width 42 height 11
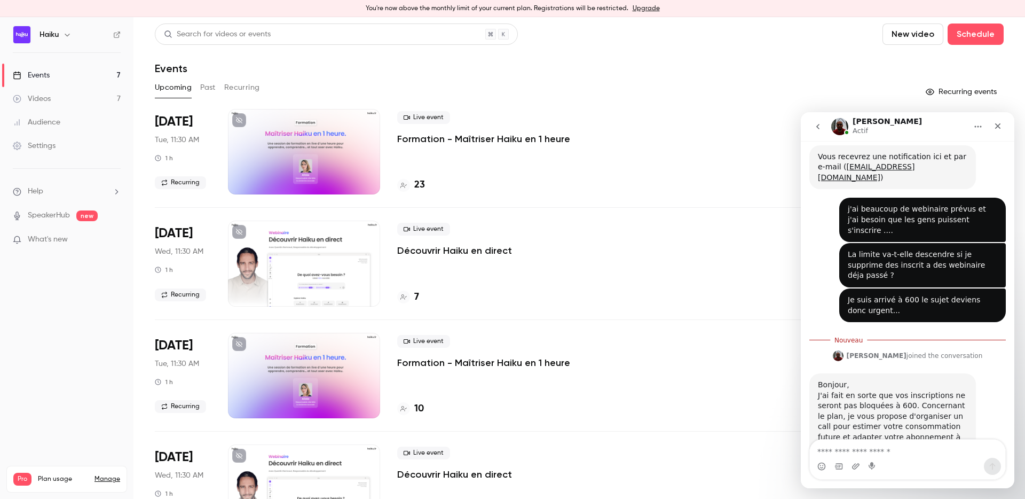
scroll to position [93, 0]
click at [890, 441] on textarea "Envoyer un message..." at bounding box center [907, 449] width 195 height 18
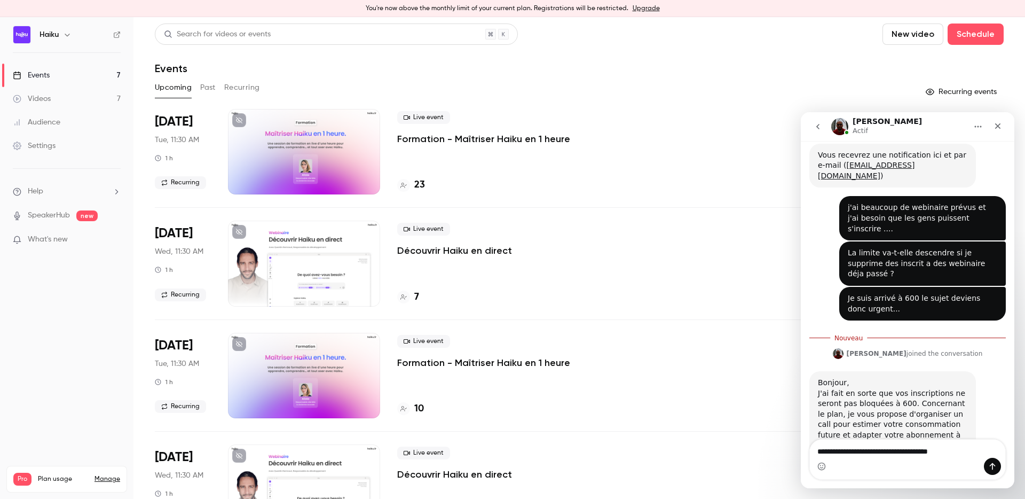
type textarea "**********"
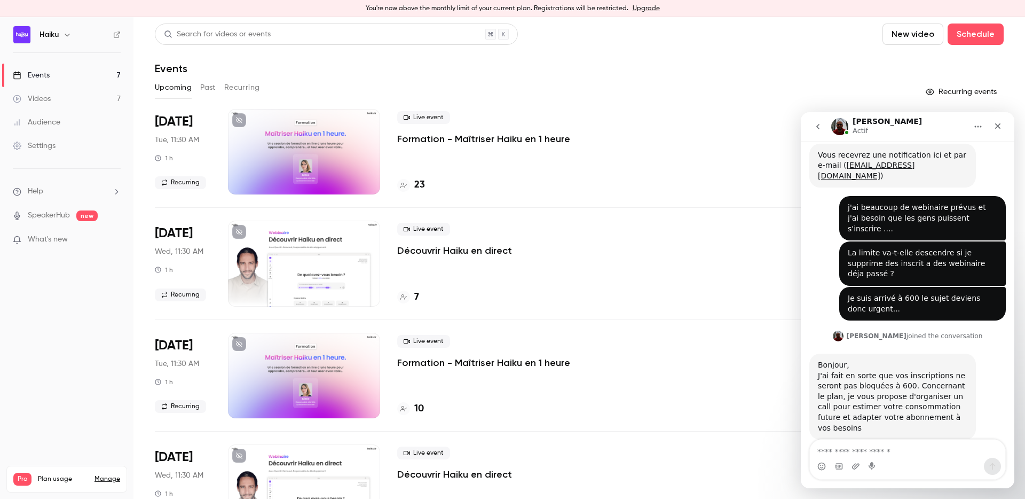
scroll to position [107, 0]
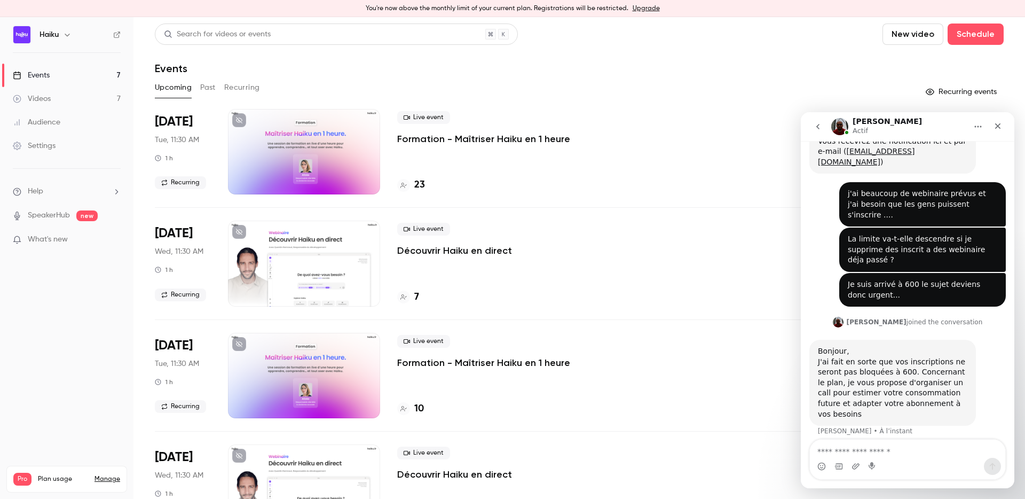
click at [551, 25] on div "Search for videos or events New video Schedule" at bounding box center [579, 33] width 849 height 21
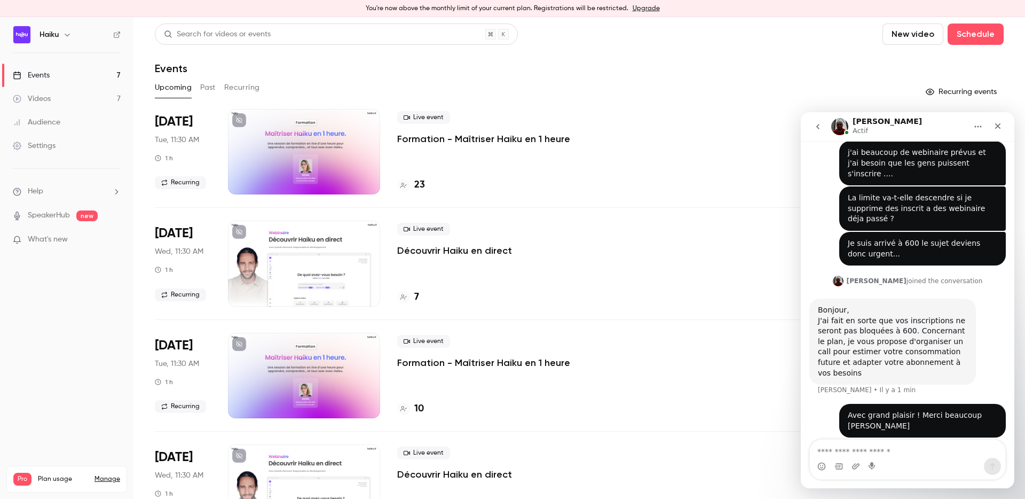
click at [657, 109] on div "Live event Formation - Maîtriser Haiku en 1 heure 23" at bounding box center [621, 151] width 449 height 85
click at [450, 75] on div "Search for videos or events New video Schedule Events Upcoming Past Recurring R…" at bounding box center [579, 450] width 849 height 854
click at [207, 90] on button "Past" at bounding box center [207, 87] width 15 height 17
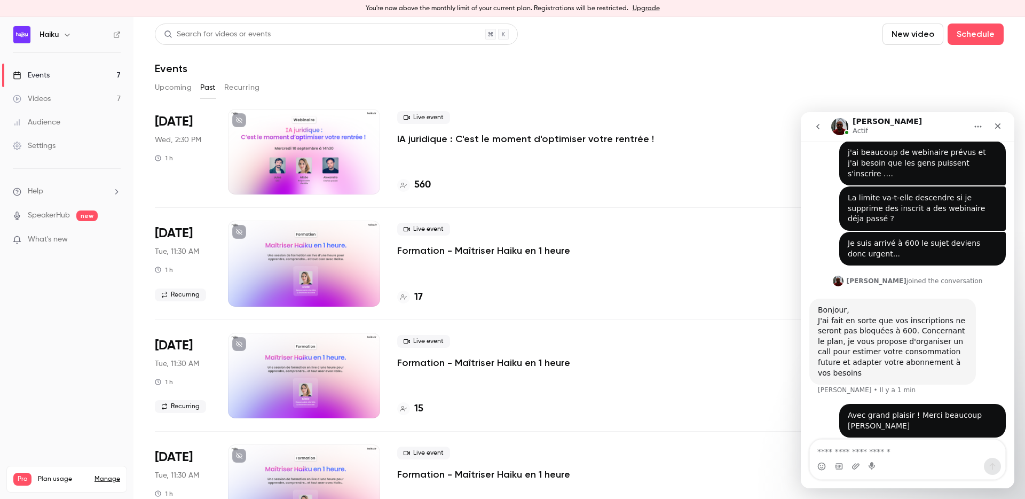
click at [321, 164] on div at bounding box center [304, 151] width 152 height 85
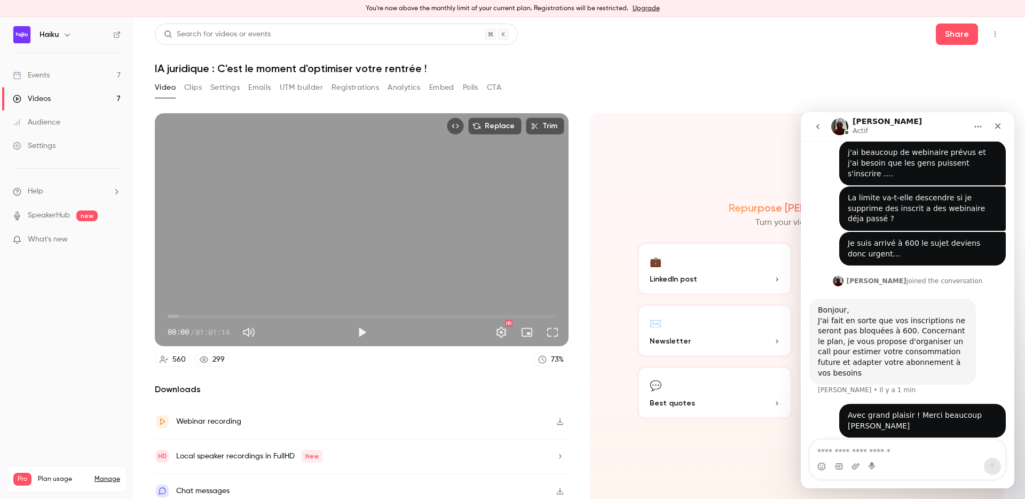
click at [351, 92] on button "Registrations" at bounding box center [356, 87] width 48 height 17
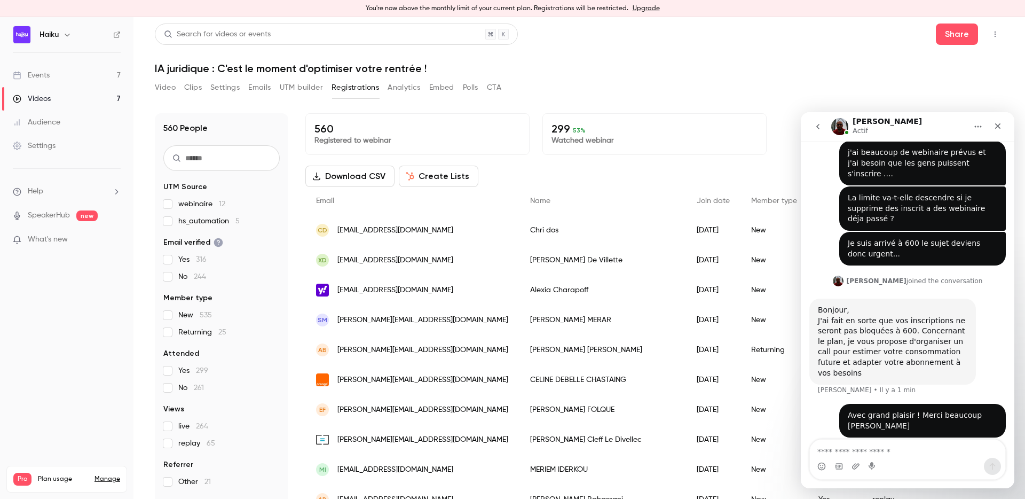
click at [203, 154] on input "text" at bounding box center [221, 158] width 116 height 26
paste input "**********"
type input "**********"
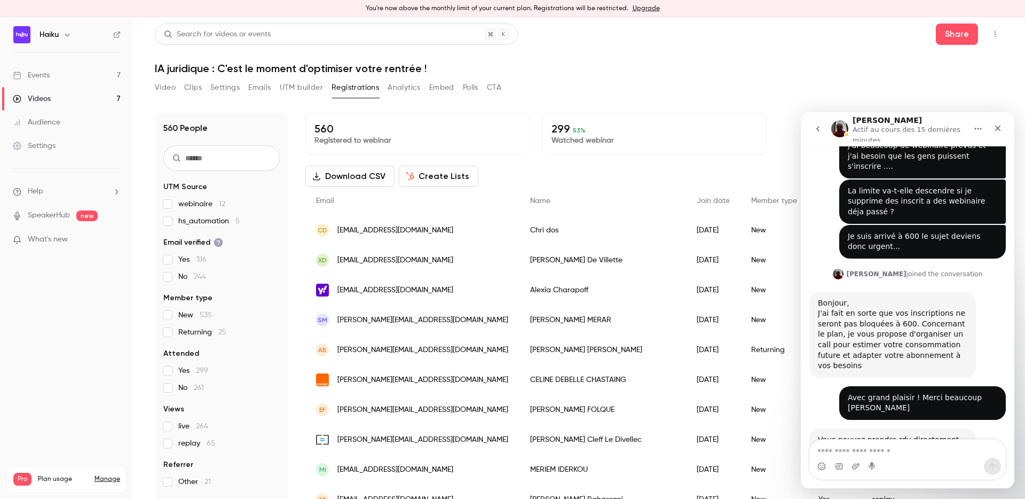
scroll to position [164, 0]
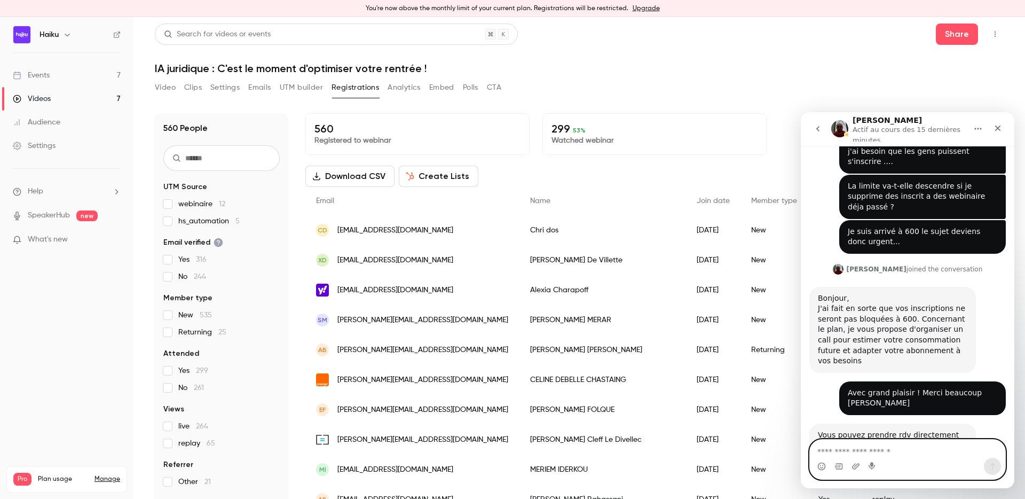
click at [854, 452] on textarea "Envoyer un message..." at bounding box center [907, 449] width 195 height 18
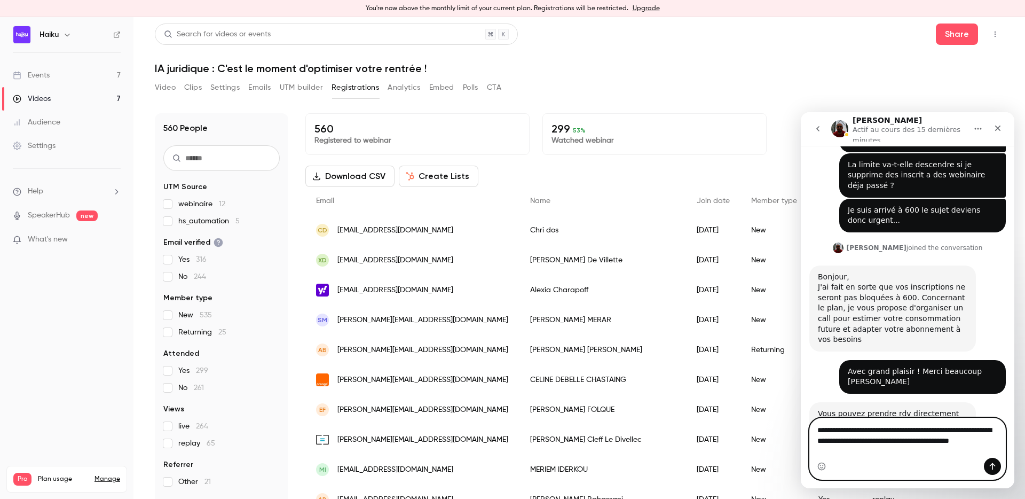
type textarea "**********"
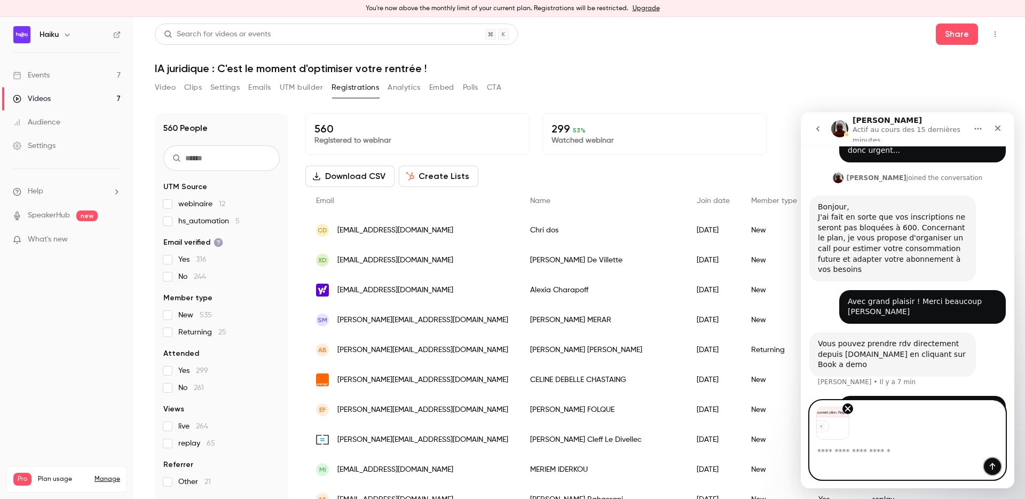
click at [992, 467] on icon "Envoyer un message…" at bounding box center [992, 466] width 9 height 9
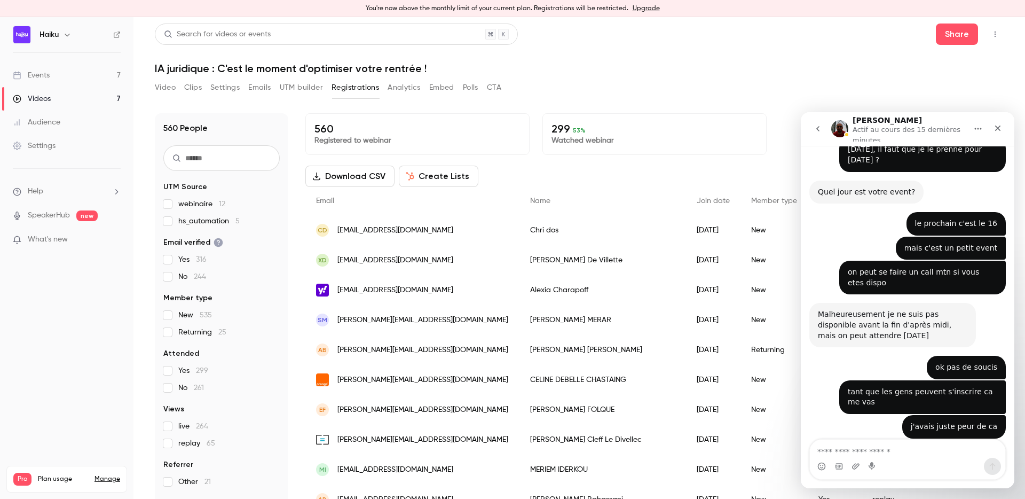
scroll to position [865, 0]
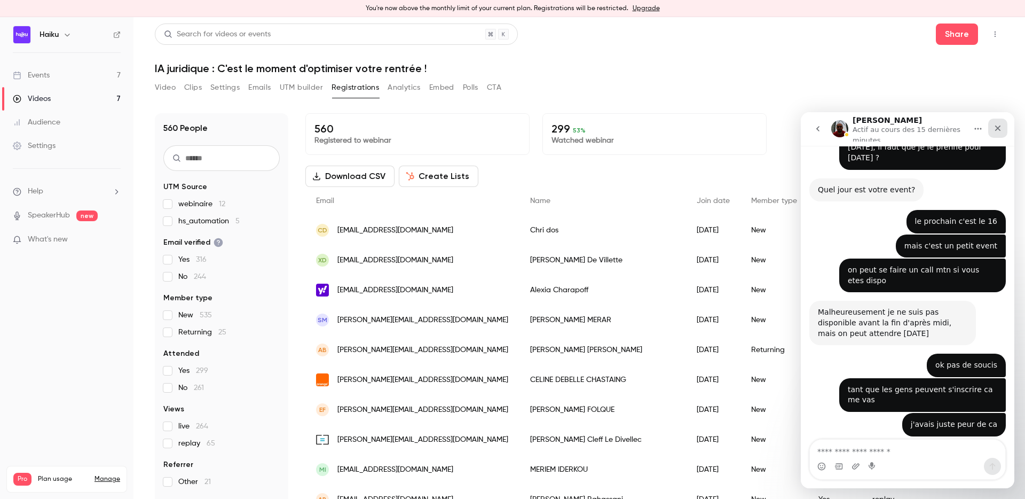
click at [995, 134] on div "Fermer" at bounding box center [997, 128] width 19 height 19
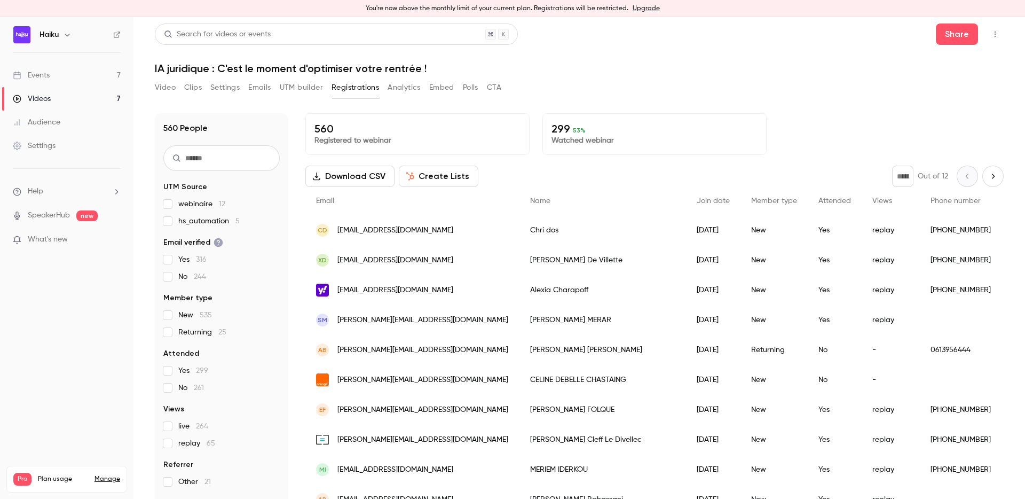
click at [53, 76] on link "Events 7" at bounding box center [67, 75] width 134 height 23
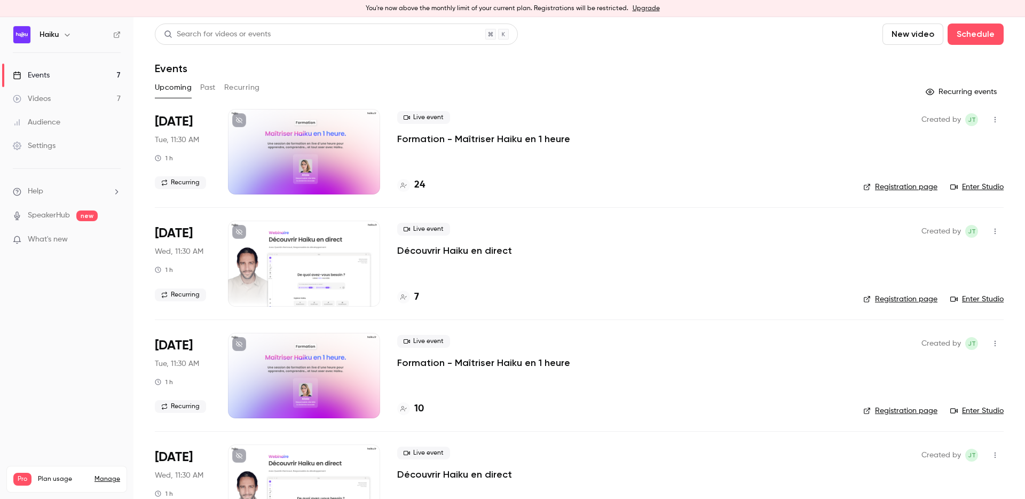
click at [206, 89] on button "Past" at bounding box center [207, 87] width 15 height 17
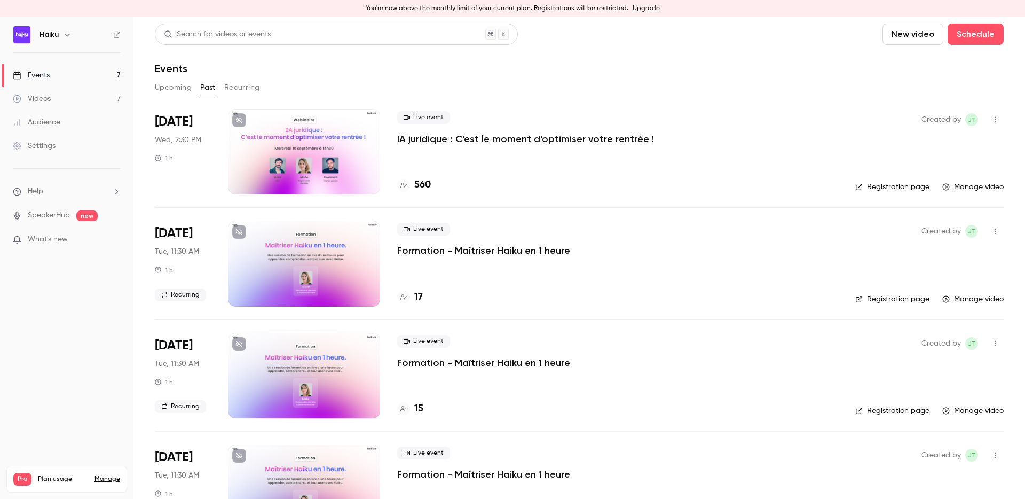
scroll to position [860, 0]
click at [51, 80] on link "Events 7" at bounding box center [67, 75] width 134 height 23
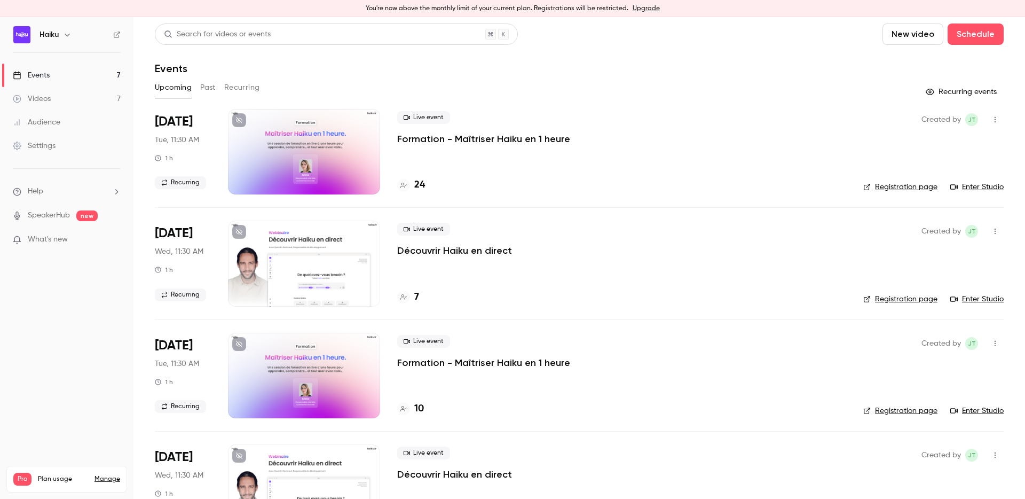
click at [205, 85] on button "Past" at bounding box center [207, 87] width 15 height 17
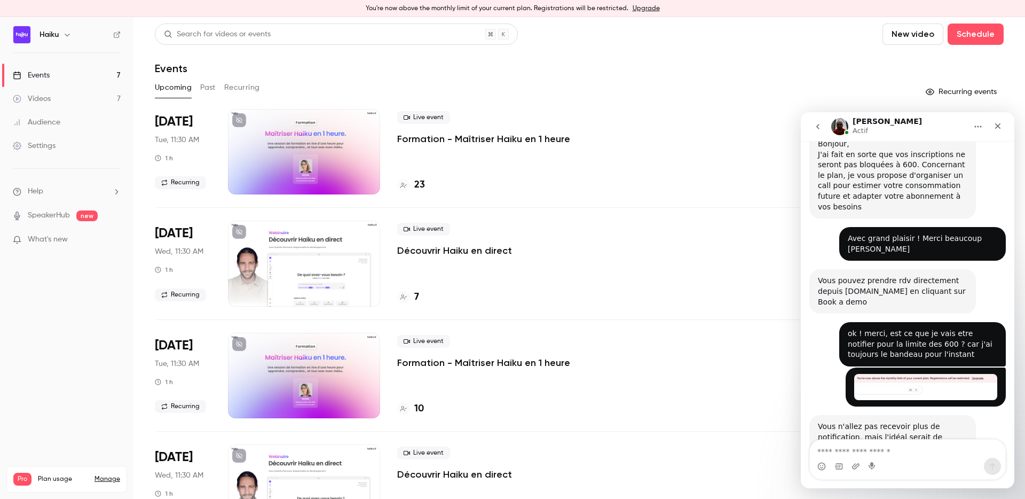
scroll to position [316, 0]
click at [856, 445] on textarea "Envoyer un message..." at bounding box center [907, 449] width 195 height 18
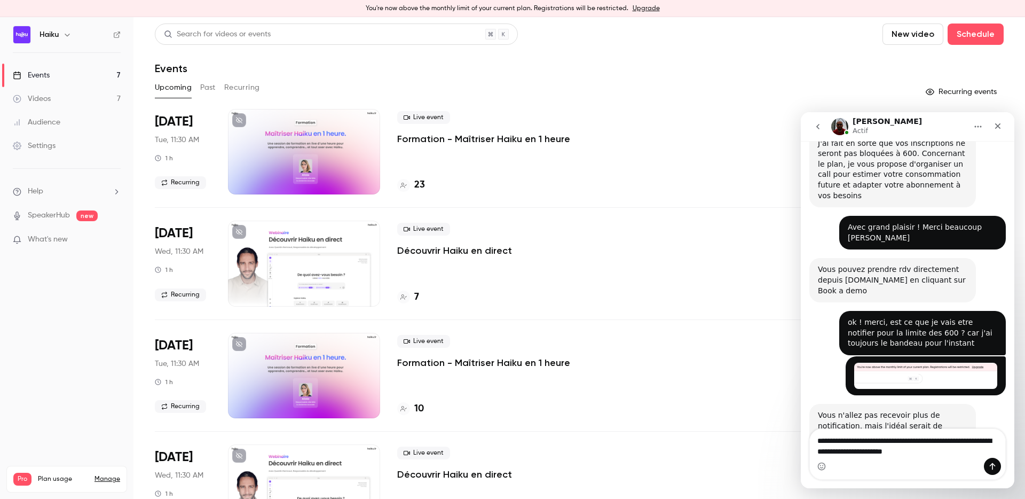
type textarea "**********"
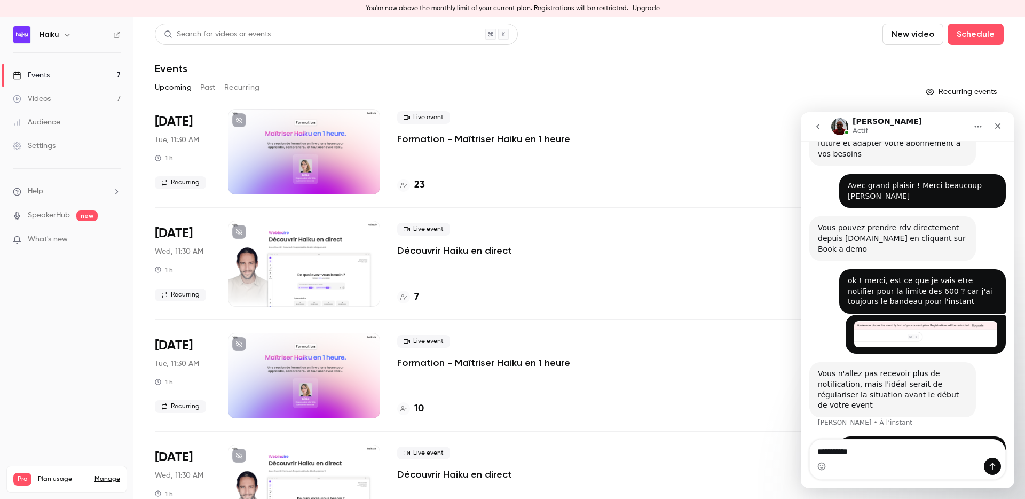
type textarea "**********"
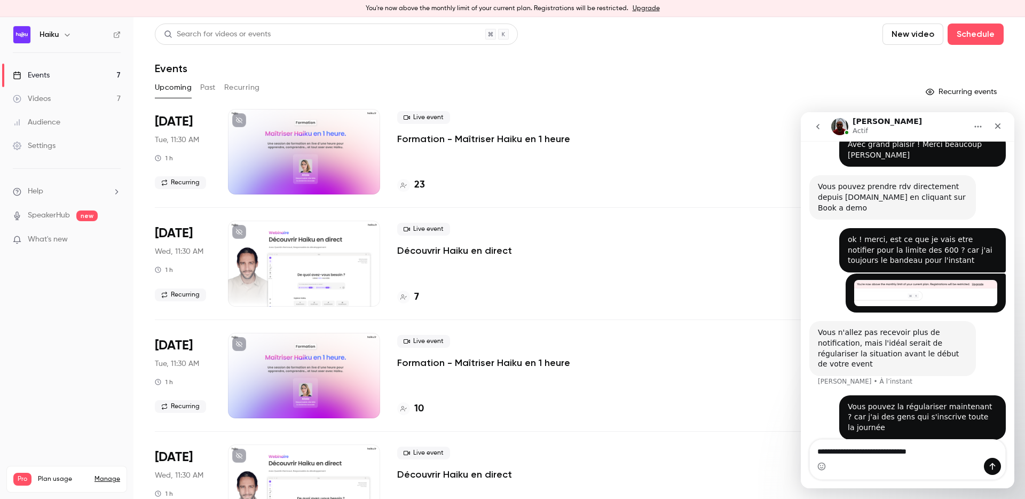
type textarea "**********"
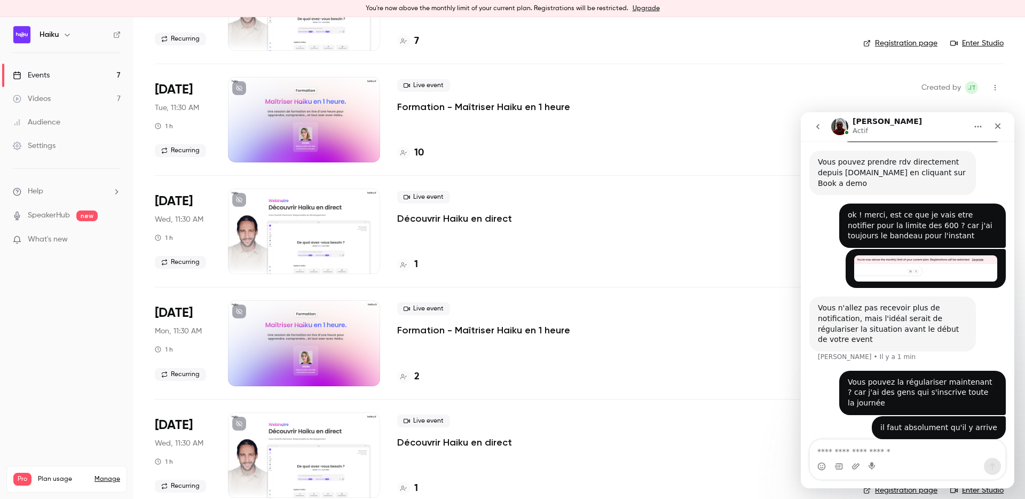
scroll to position [386, 0]
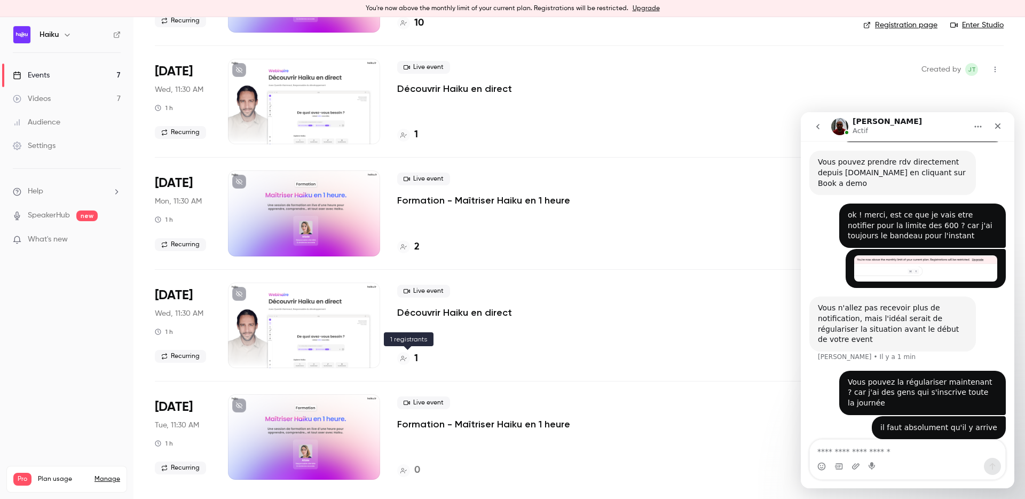
click at [411, 359] on div "1" at bounding box center [407, 358] width 21 height 14
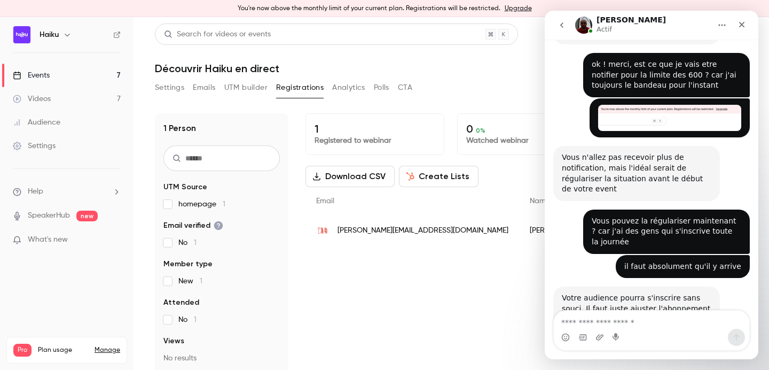
scroll to position [484, 0]
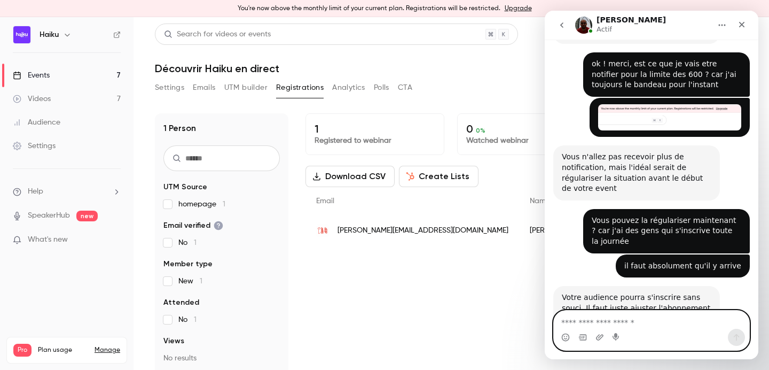
click at [601, 318] on textarea "Envoyer un message..." at bounding box center [651, 319] width 195 height 18
click at [601, 321] on textarea "**********" at bounding box center [651, 319] width 195 height 18
type textarea "**********"
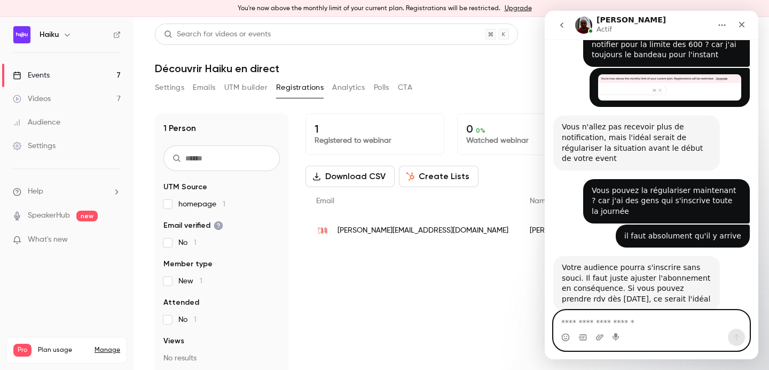
scroll to position [516, 0]
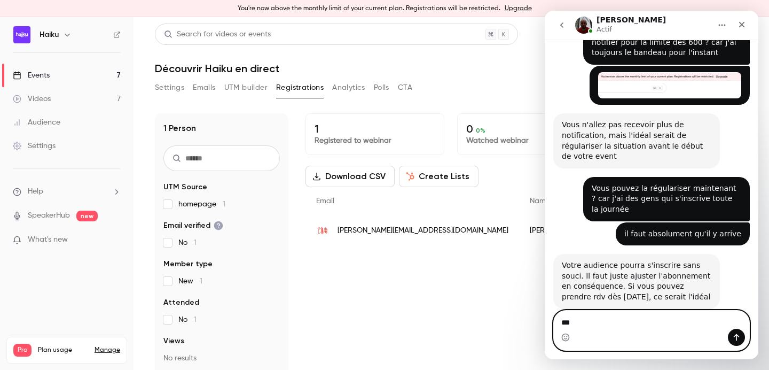
type textarea "****"
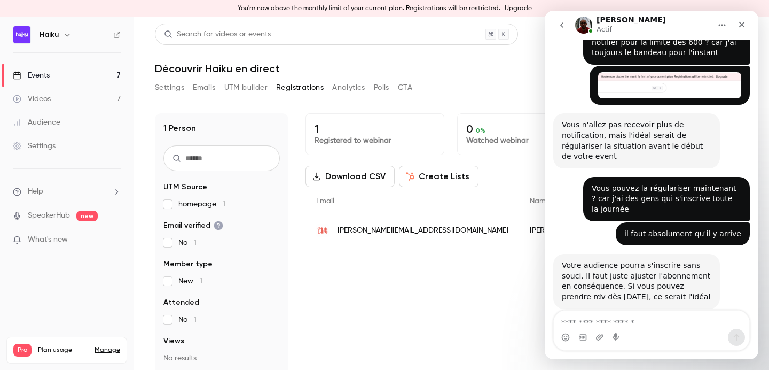
click at [360, 68] on h1 "Découvrir Haiku en direct" at bounding box center [451, 68] width 593 height 13
click at [160, 87] on button "Settings" at bounding box center [169, 87] width 29 height 17
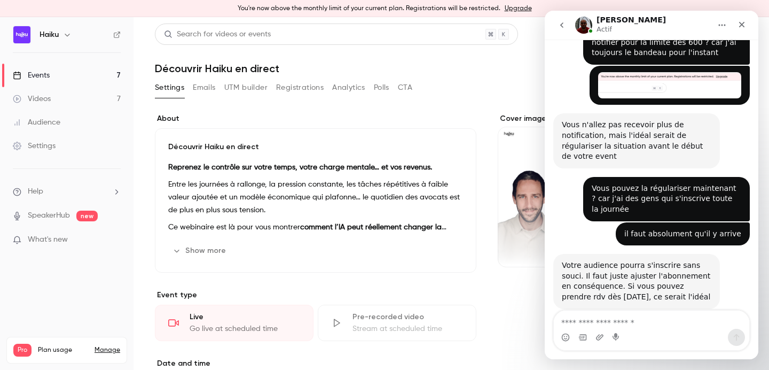
click at [67, 74] on link "Events 7" at bounding box center [67, 75] width 134 height 23
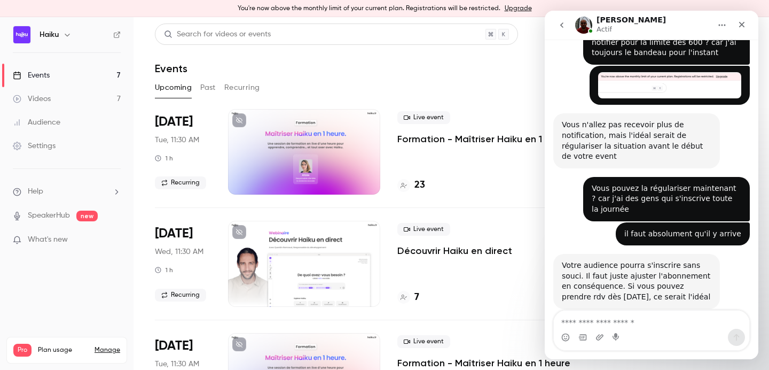
click at [342, 136] on div at bounding box center [304, 151] width 152 height 85
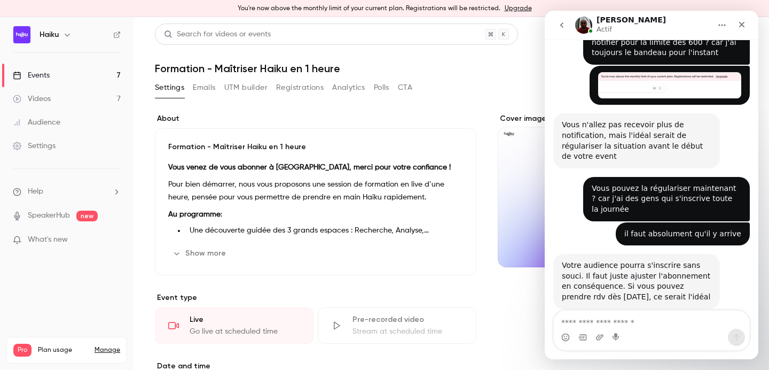
click at [451, 65] on h1 "Formation - Maîtriser Haiku en 1 heure" at bounding box center [451, 68] width 593 height 13
click at [558, 27] on icon "go back" at bounding box center [562, 25] width 9 height 9
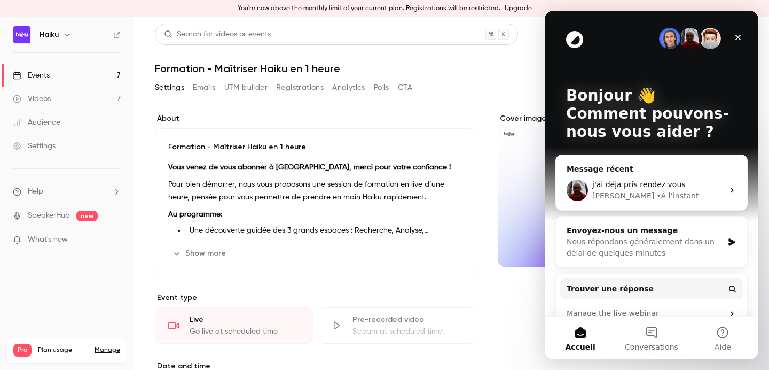
click at [523, 54] on header "Search for videos or events Share Formation - Maîtriser Haiku en 1 heure" at bounding box center [451, 48] width 593 height 51
click at [740, 41] on icon "Fermer" at bounding box center [738, 37] width 9 height 9
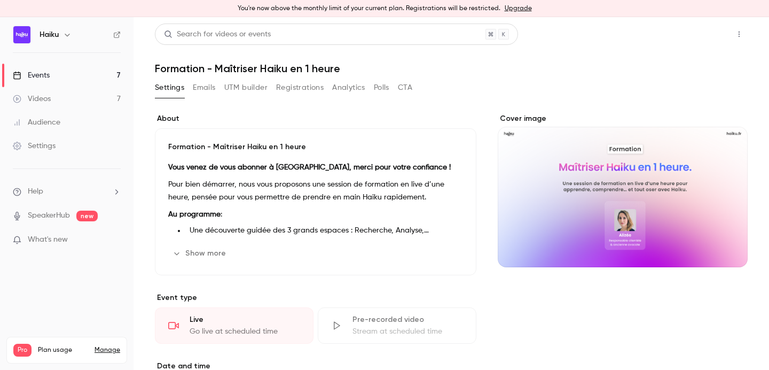
click at [708, 37] on button "Share" at bounding box center [701, 33] width 42 height 21
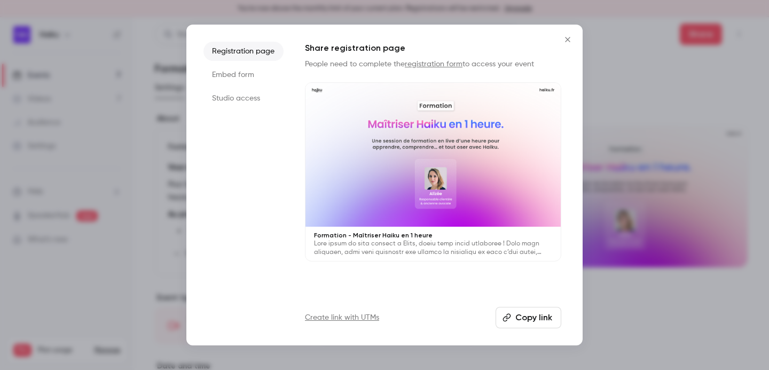
click at [538, 317] on button "Copy link" at bounding box center [529, 317] width 66 height 21
click at [569, 33] on button "Close" at bounding box center [567, 39] width 21 height 21
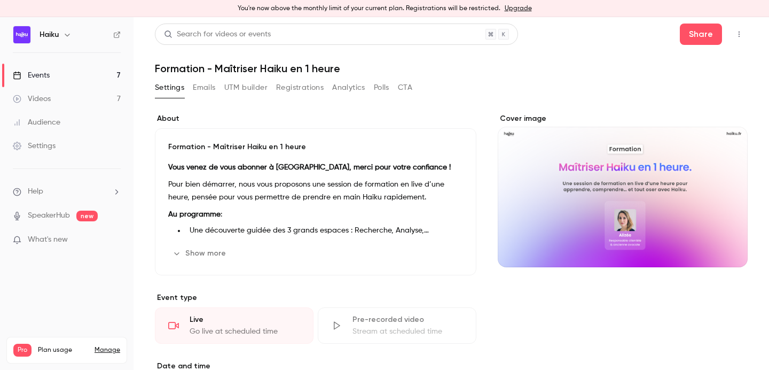
click at [309, 90] on button "Registrations" at bounding box center [300, 87] width 48 height 17
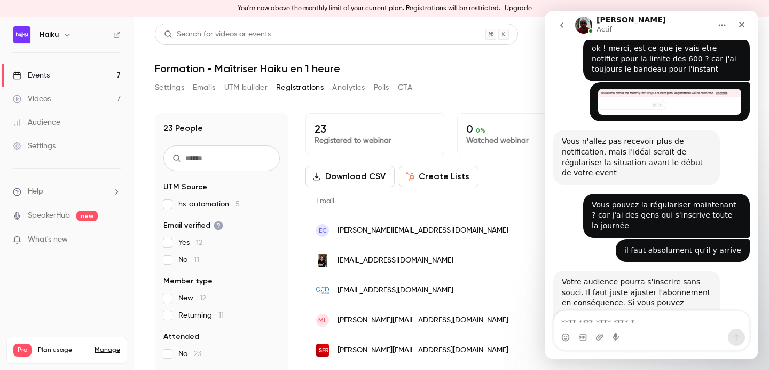
scroll to position [516, 0]
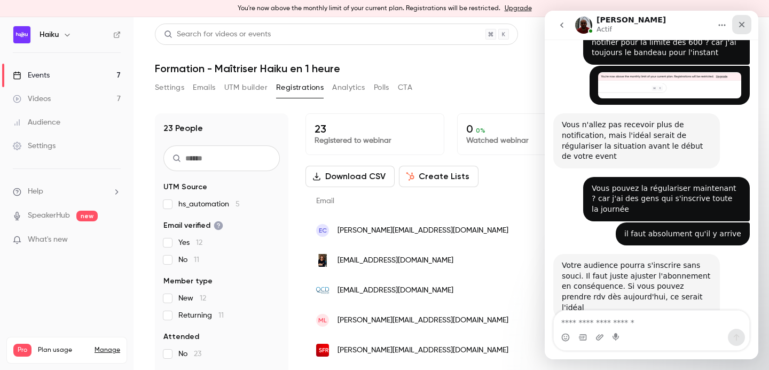
click at [743, 27] on icon "Fermer" at bounding box center [741, 24] width 9 height 9
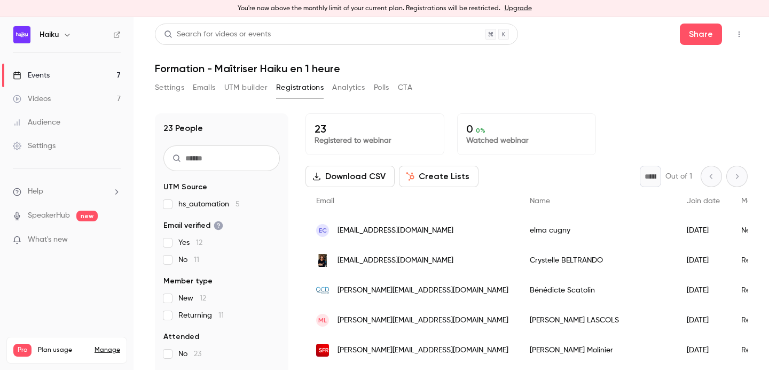
click at [71, 81] on link "Events 7" at bounding box center [67, 75] width 134 height 23
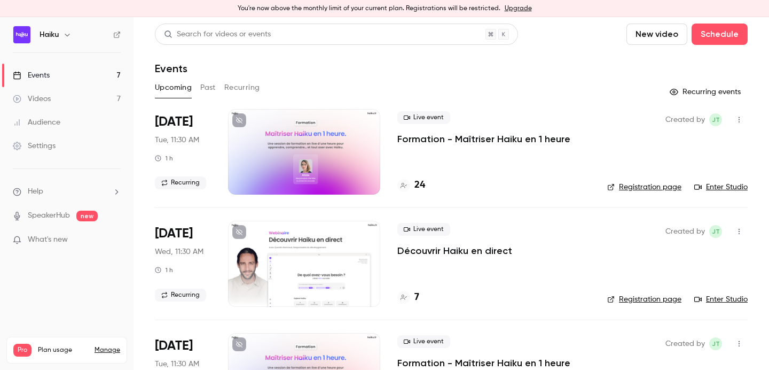
click at [310, 144] on div at bounding box center [304, 151] width 152 height 85
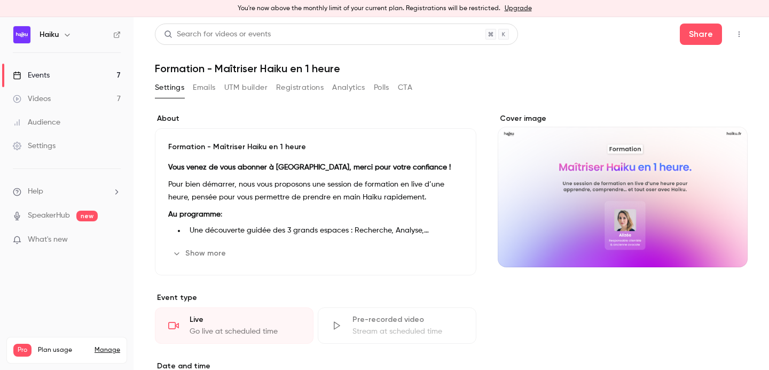
click at [290, 83] on button "Registrations" at bounding box center [300, 87] width 48 height 17
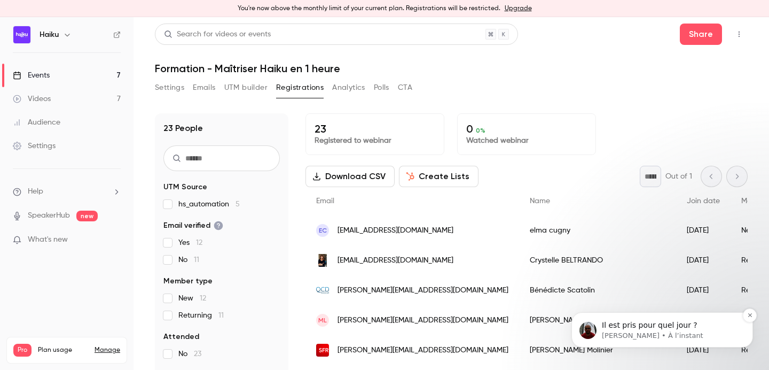
click at [631, 329] on p "Il est pris pour quel jour ?" at bounding box center [671, 325] width 138 height 11
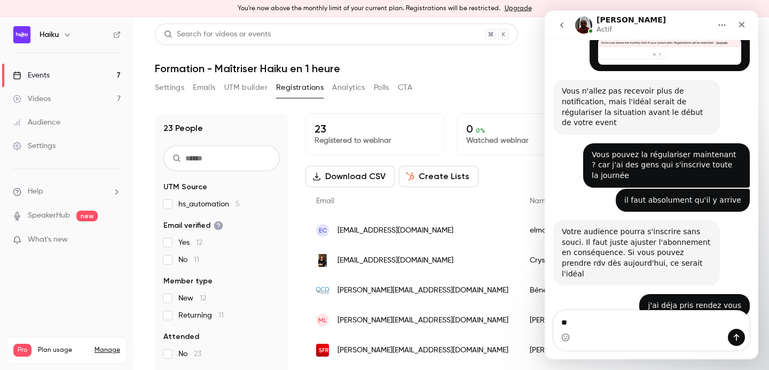
scroll to position [566, 0]
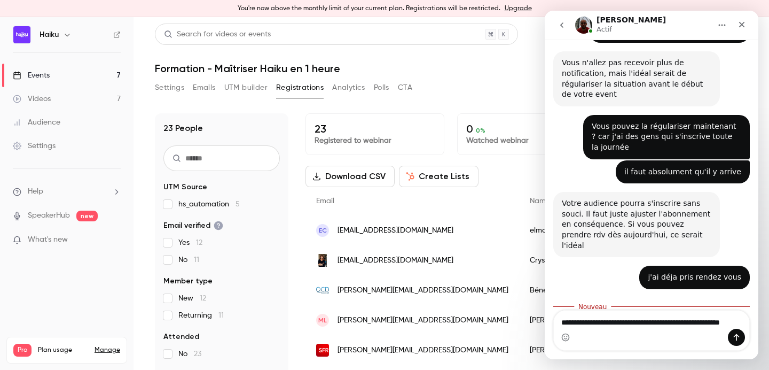
type textarea "**********"
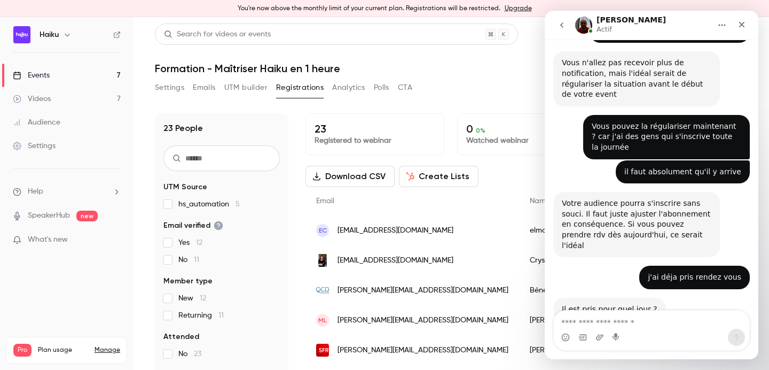
scroll to position [590, 0]
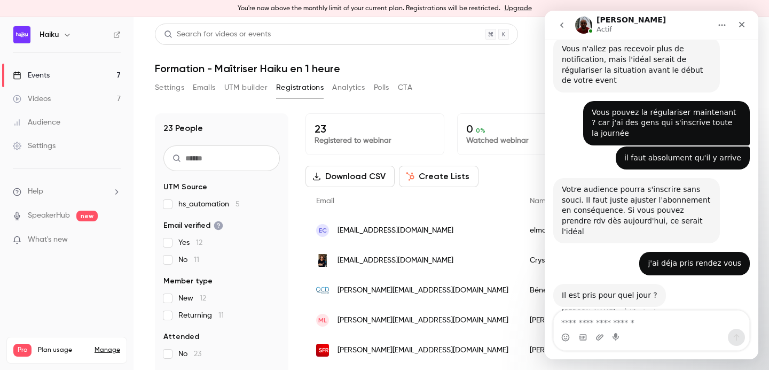
click at [439, 74] on h1 "Formation - Maîtriser Haiku en 1 heure" at bounding box center [451, 68] width 593 height 13
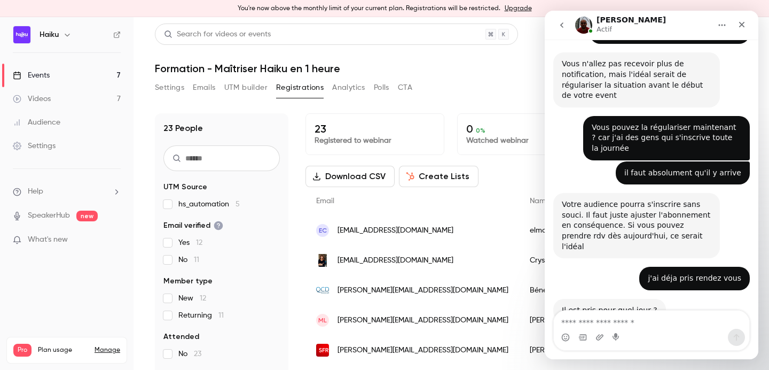
scroll to position [590, 0]
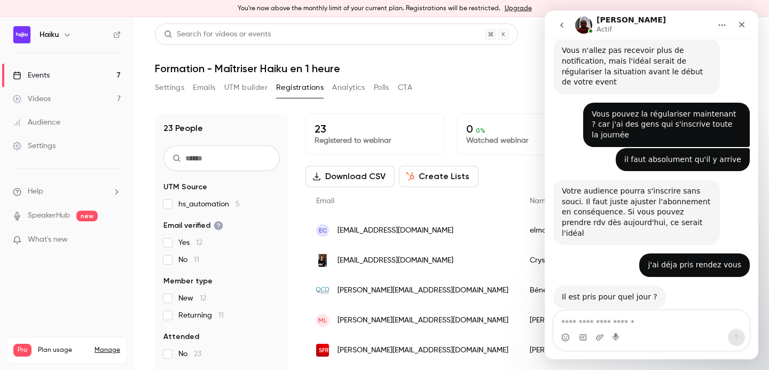
click at [161, 84] on button "Settings" at bounding box center [169, 87] width 29 height 17
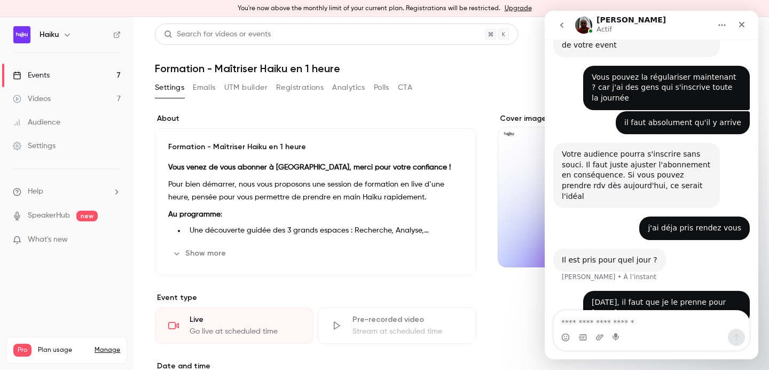
scroll to position [631, 0]
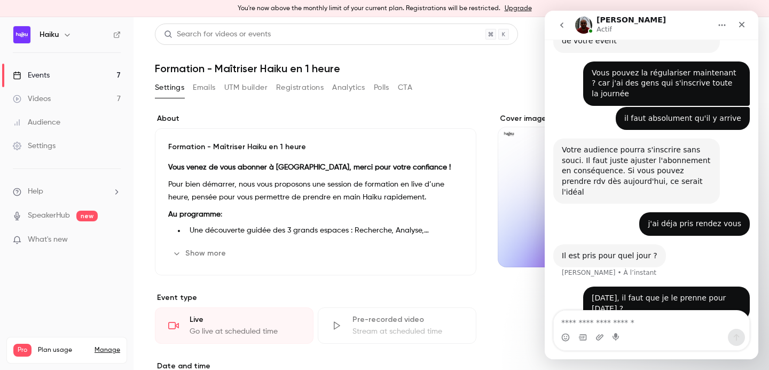
click at [246, 88] on button "UTM builder" at bounding box center [245, 87] width 43 height 17
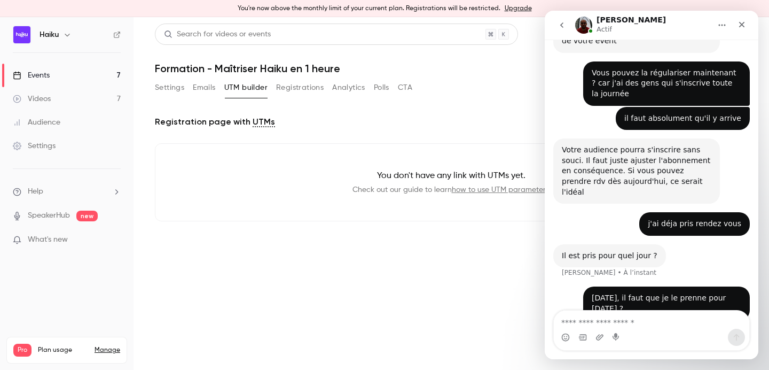
click at [47, 73] on div "Events" at bounding box center [31, 75] width 37 height 11
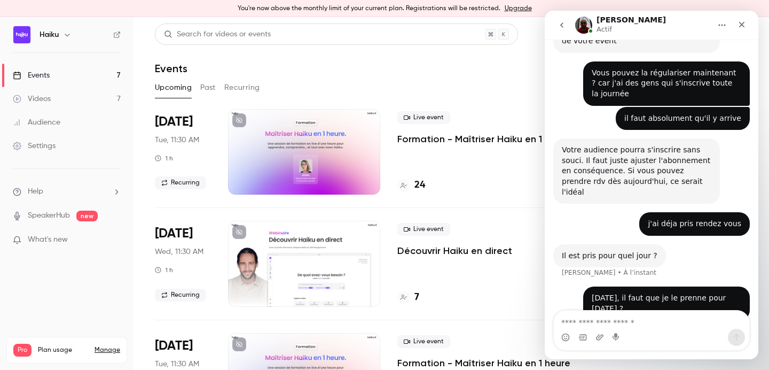
click at [311, 145] on div at bounding box center [304, 151] width 152 height 85
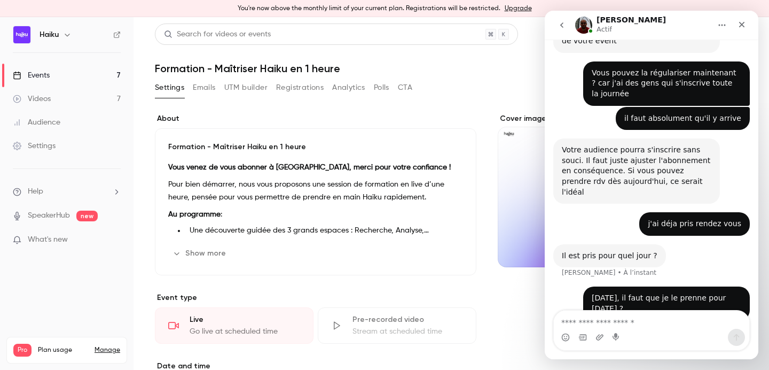
click at [296, 90] on button "Registrations" at bounding box center [300, 87] width 48 height 17
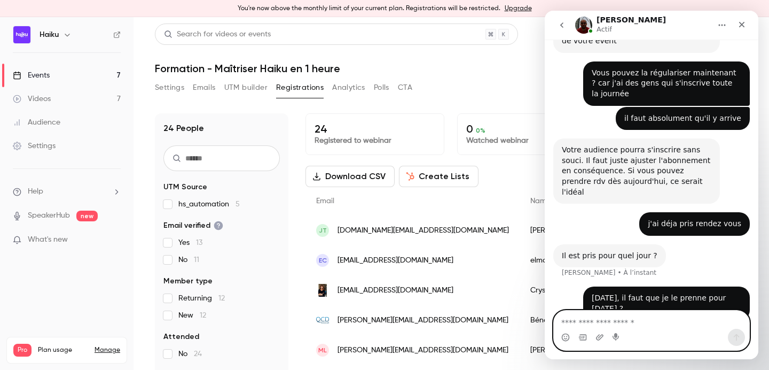
click at [584, 320] on textarea "Envoyer un message..." at bounding box center [651, 319] width 195 height 18
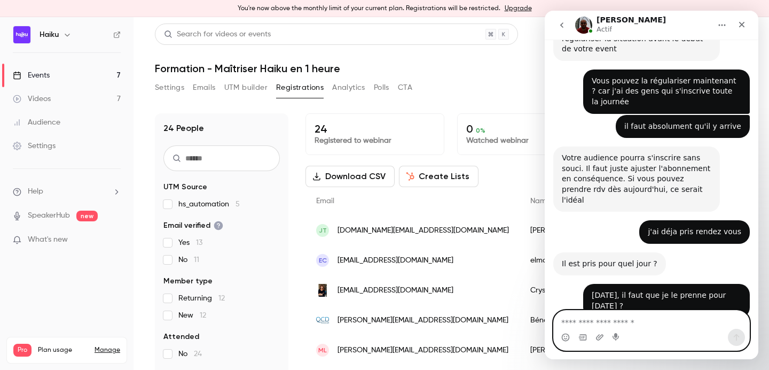
scroll to position [622, 0]
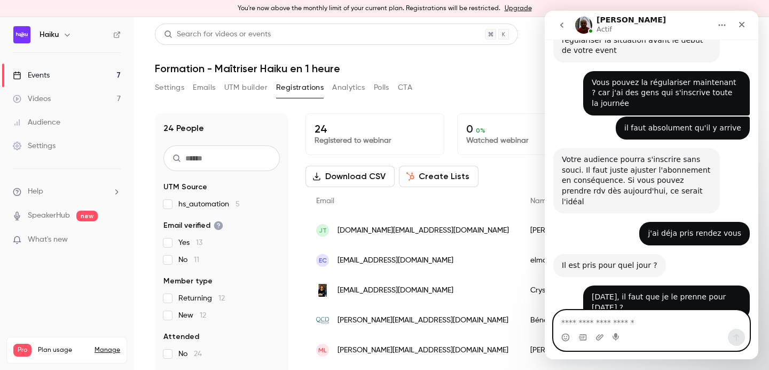
click at [597, 313] on textarea "Envoyer un message..." at bounding box center [651, 319] width 195 height 18
click at [162, 72] on h1 "Formation - Maîtriser Haiku en 1 heure" at bounding box center [451, 68] width 593 height 13
click at [162, 90] on button "Settings" at bounding box center [169, 87] width 29 height 17
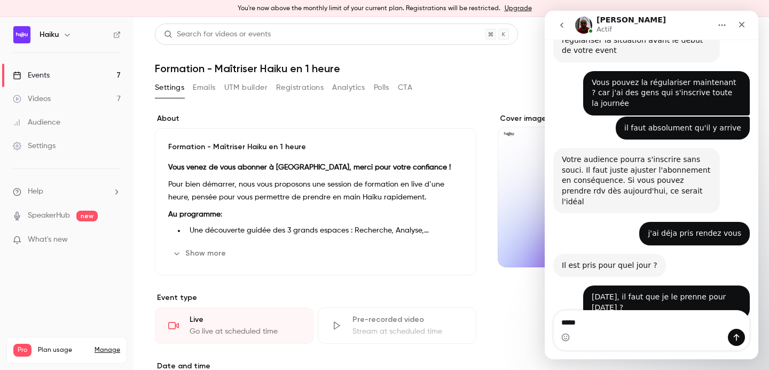
click at [58, 74] on link "Events 7" at bounding box center [67, 75] width 134 height 23
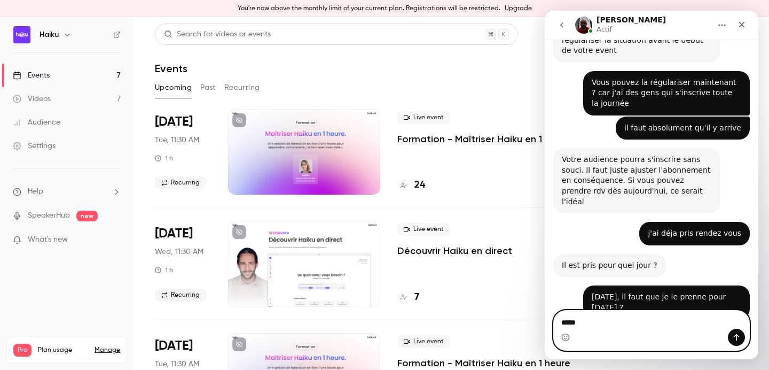
click at [573, 320] on textarea "****" at bounding box center [651, 319] width 195 height 18
type textarea "*"
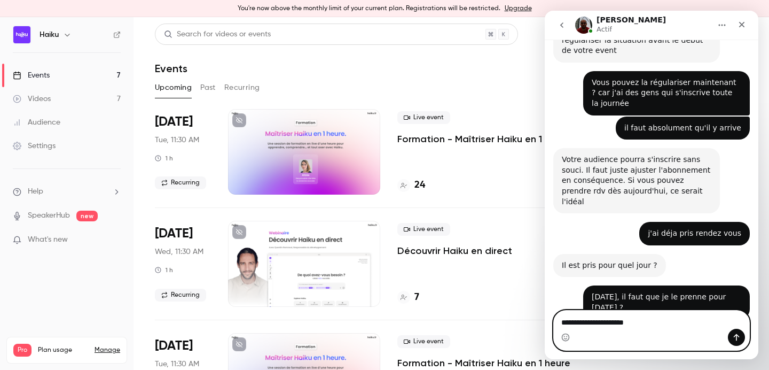
type textarea "**********"
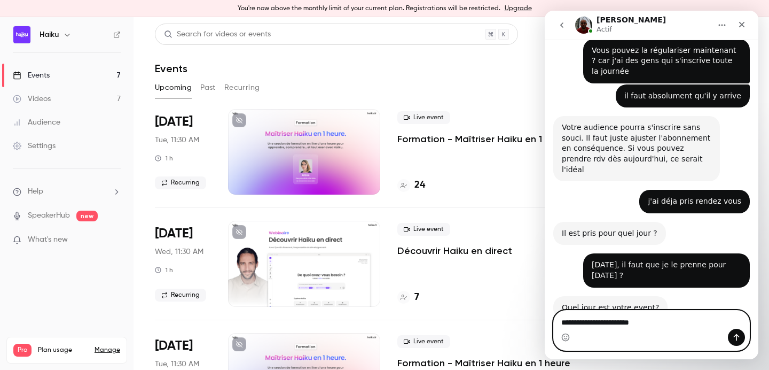
type textarea "**********"
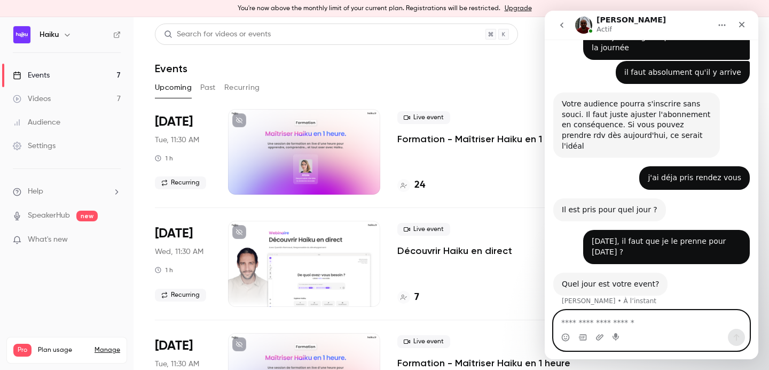
scroll to position [678, 0]
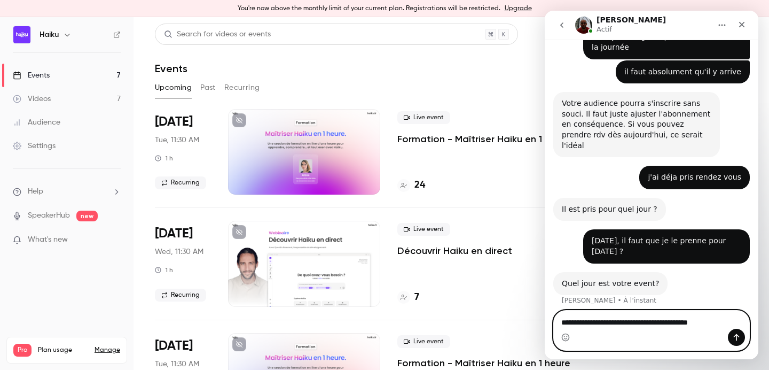
type textarea "**********"
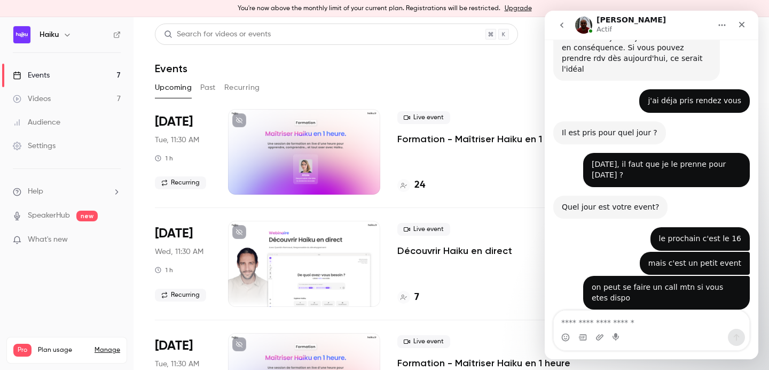
scroll to position [765, 0]
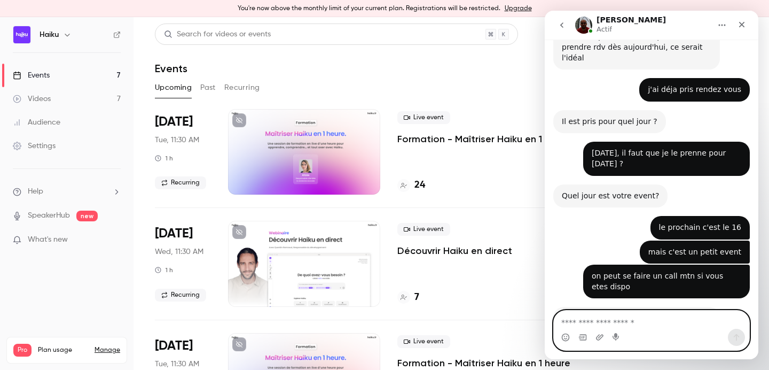
click at [628, 317] on textarea "Envoyer un message..." at bounding box center [651, 319] width 195 height 18
type textarea "**********"
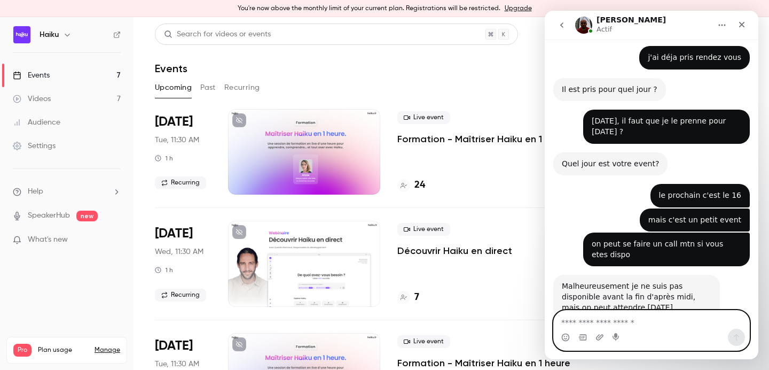
type textarea "*"
type textarea "**********"
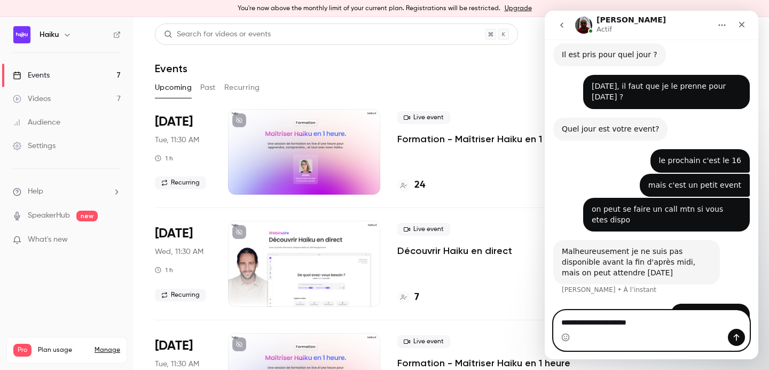
type textarea "**********"
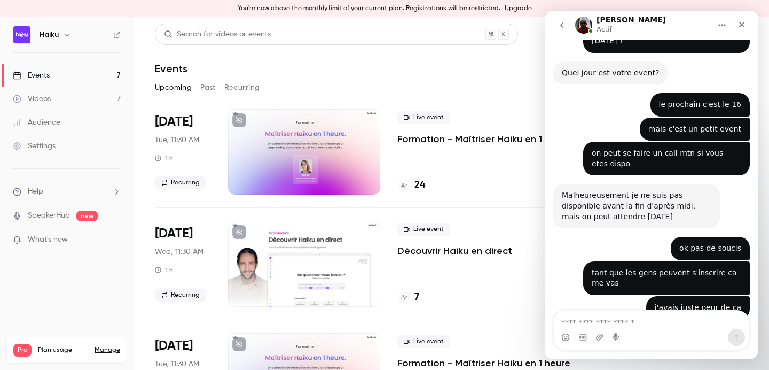
scroll to position [888, 0]
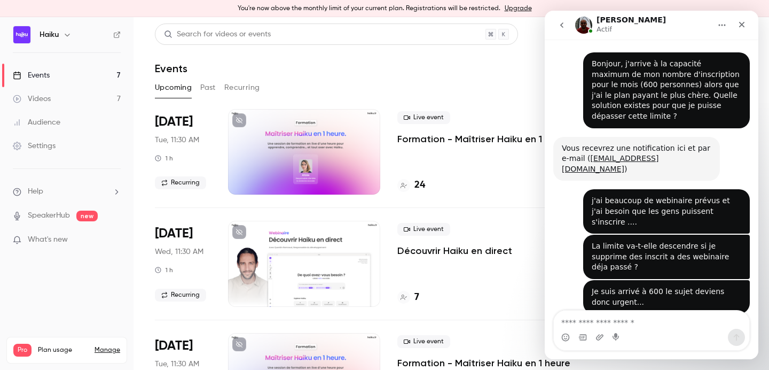
scroll to position [888, 0]
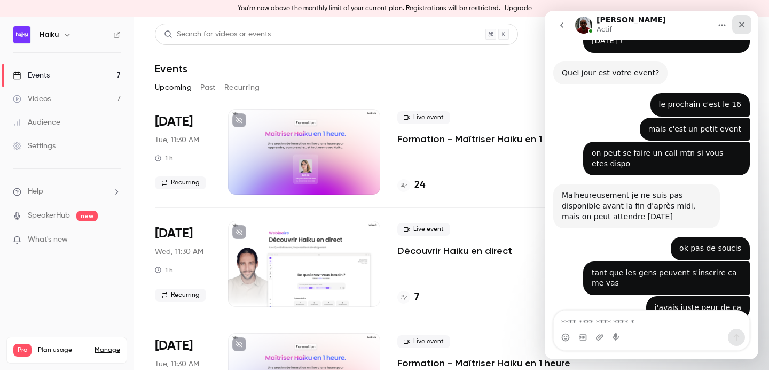
click at [743, 22] on icon "Fermer" at bounding box center [742, 25] width 6 height 6
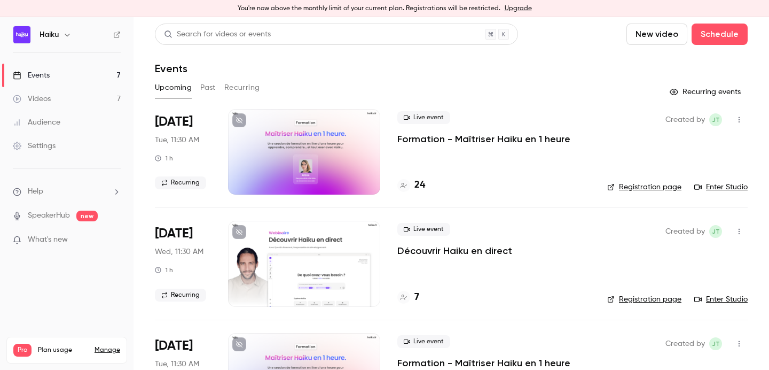
click at [179, 81] on button "Upcoming" at bounding box center [173, 87] width 37 height 17
click at [221, 84] on div "Upcoming Past Recurring" at bounding box center [451, 87] width 593 height 17
click at [204, 84] on button "Past" at bounding box center [207, 87] width 15 height 17
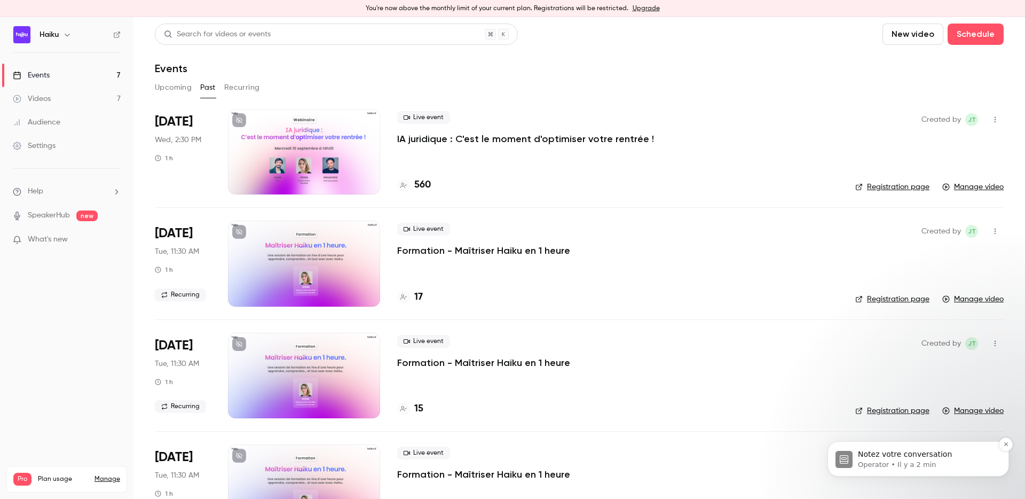
click at [768, 369] on p "Notez votre conversation" at bounding box center [927, 454] width 138 height 11
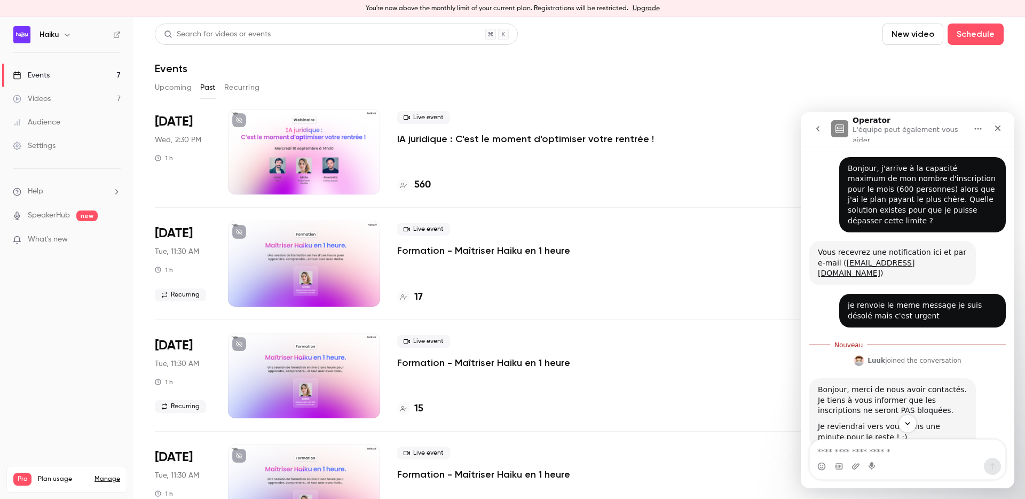
scroll to position [115, 0]
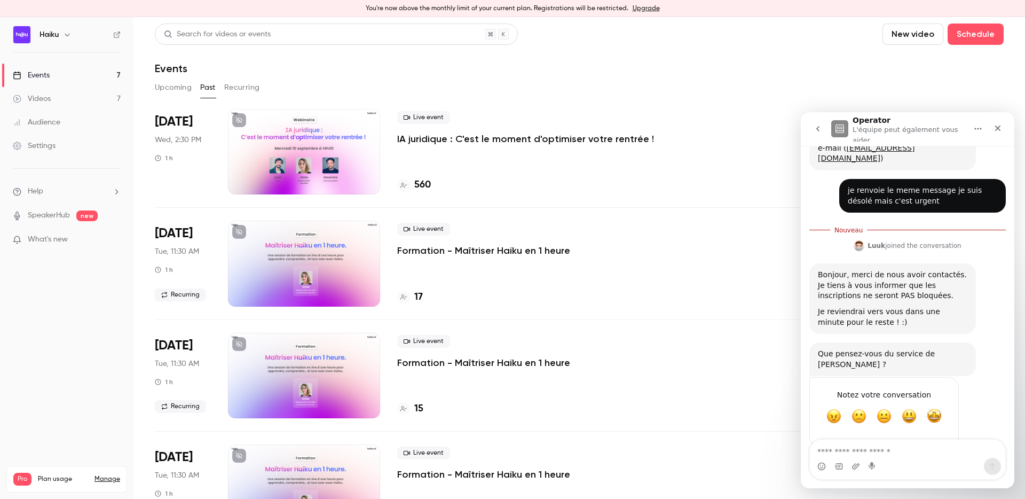
click at [768, 131] on button "go back" at bounding box center [818, 129] width 20 height 20
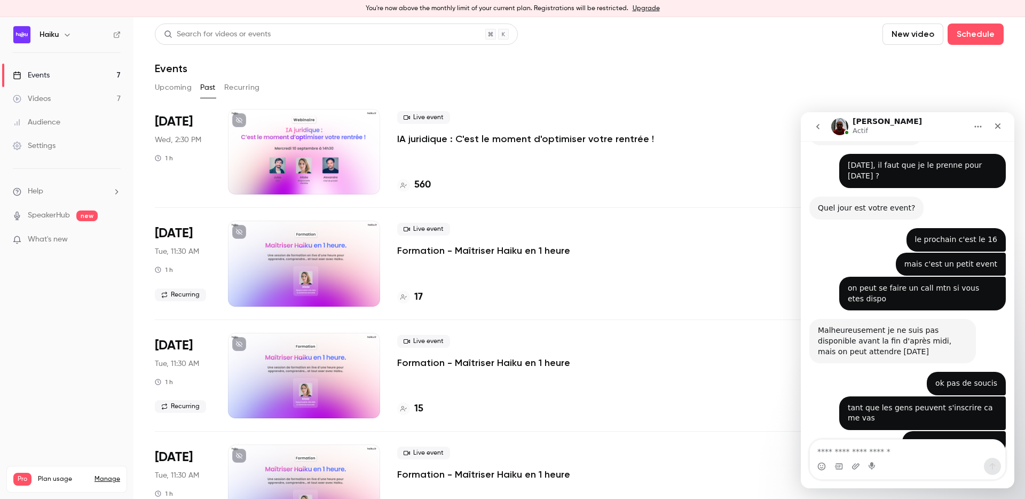
scroll to position [860, 0]
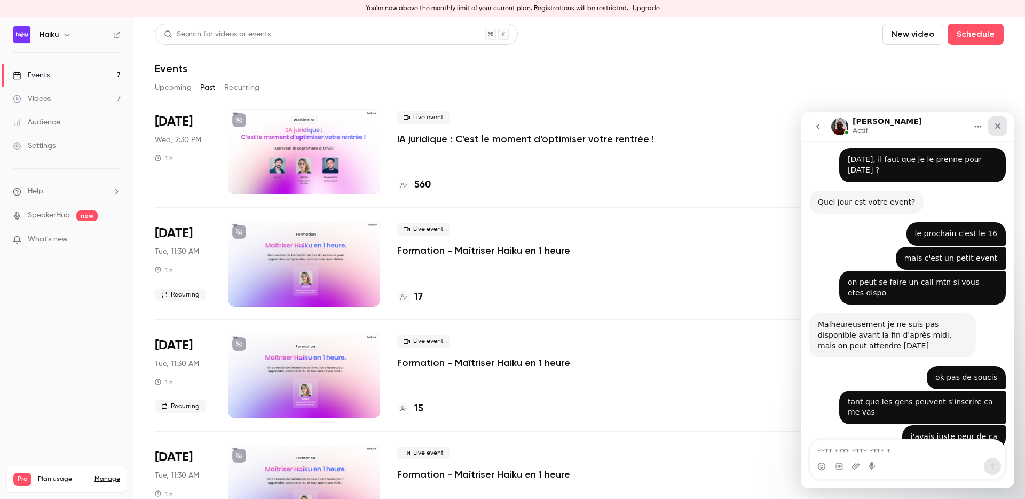
click at [768, 127] on div "Fermer" at bounding box center [997, 125] width 19 height 19
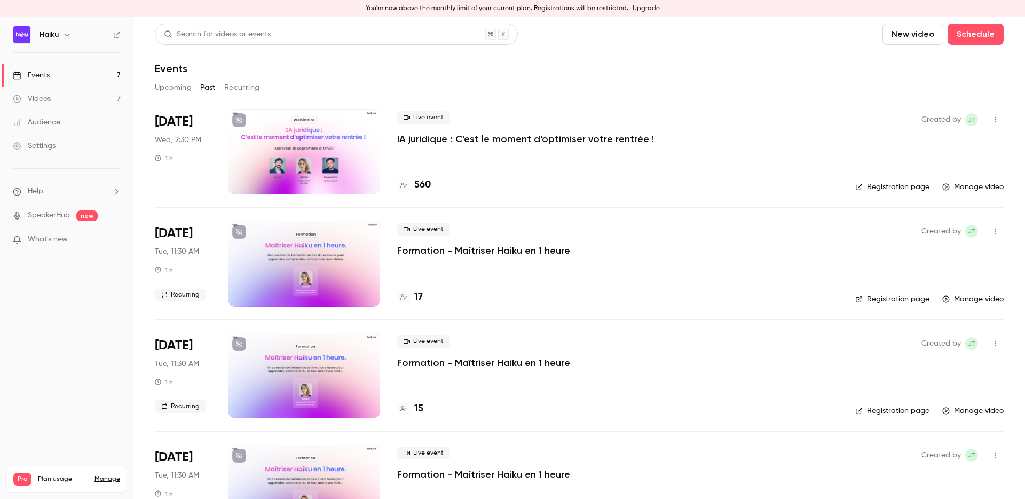
click at [175, 88] on button "Upcoming" at bounding box center [173, 87] width 37 height 17
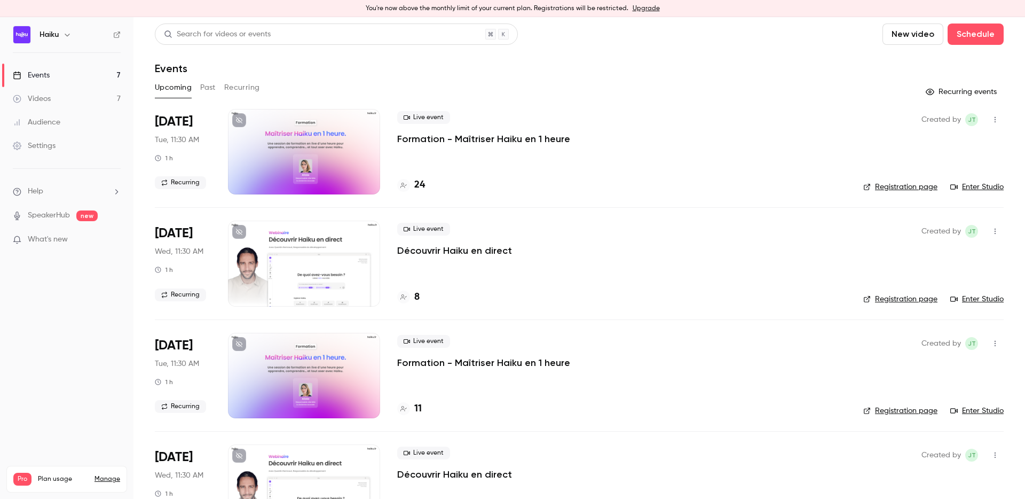
scroll to position [865, 0]
